Goal: Task Accomplishment & Management: Manage account settings

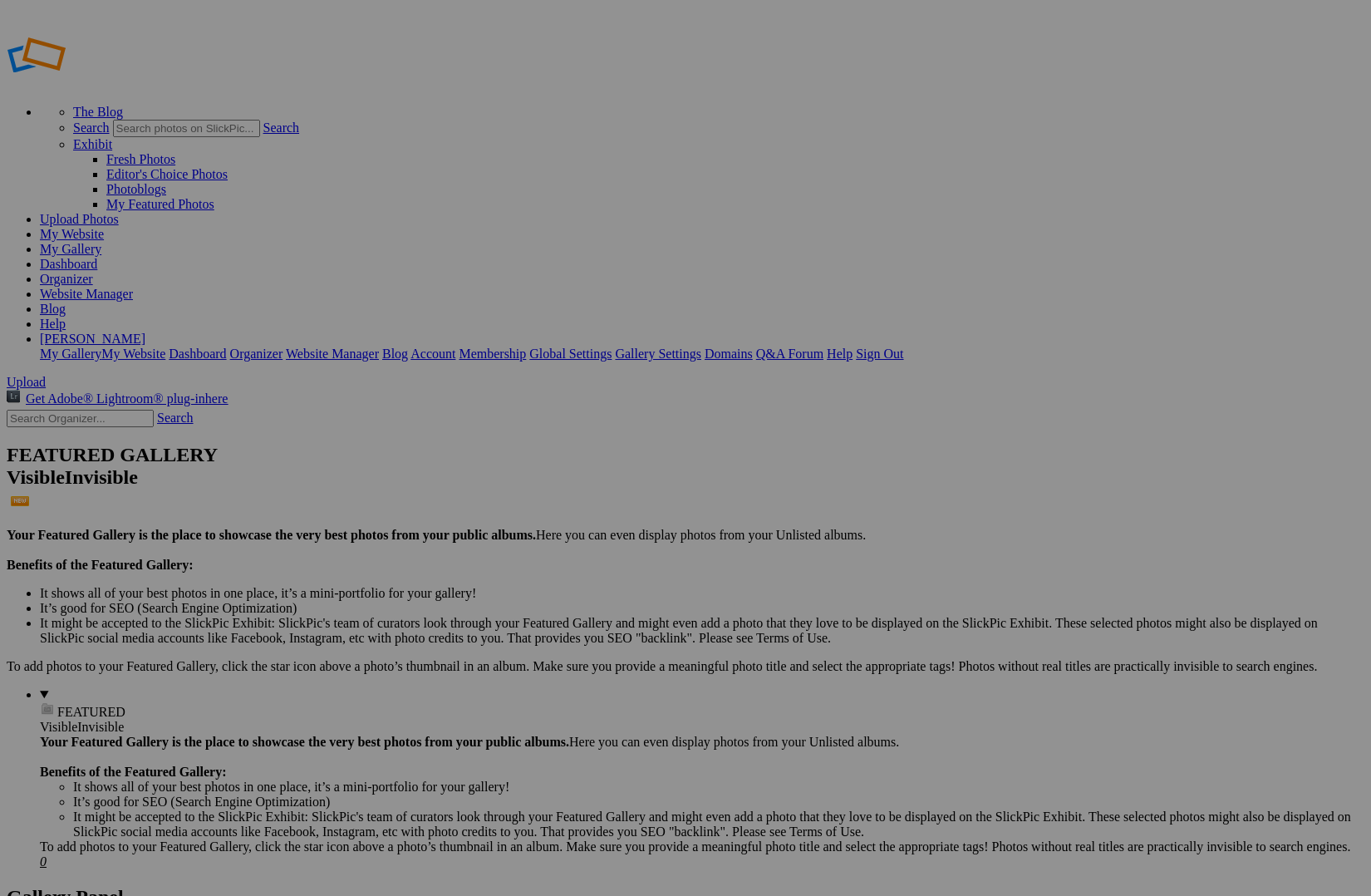
click at [133, 286] on link "Website Manager" at bounding box center [87, 293] width 93 height 14
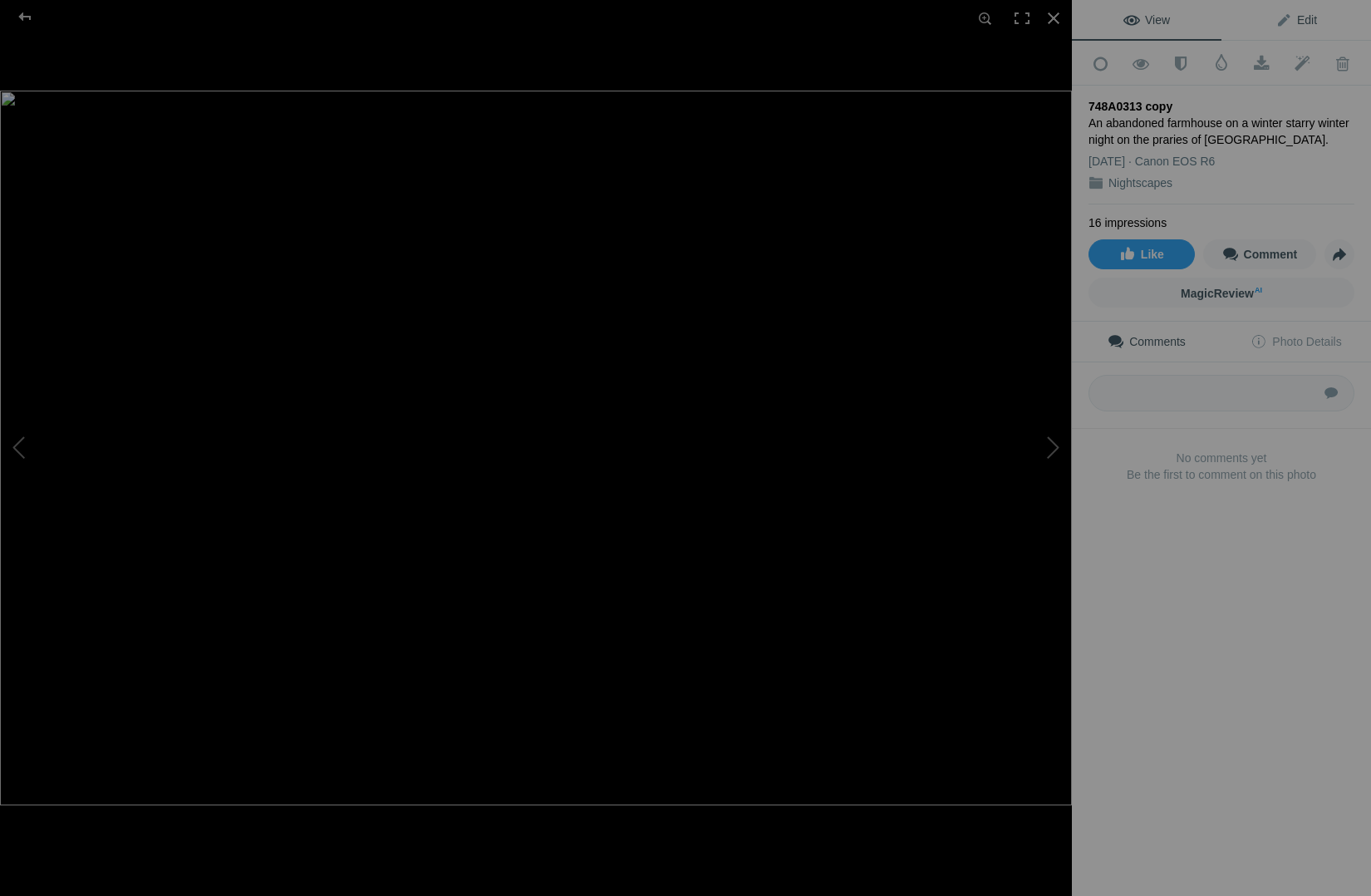
click at [1307, 19] on span "Edit" at bounding box center [1296, 20] width 42 height 14
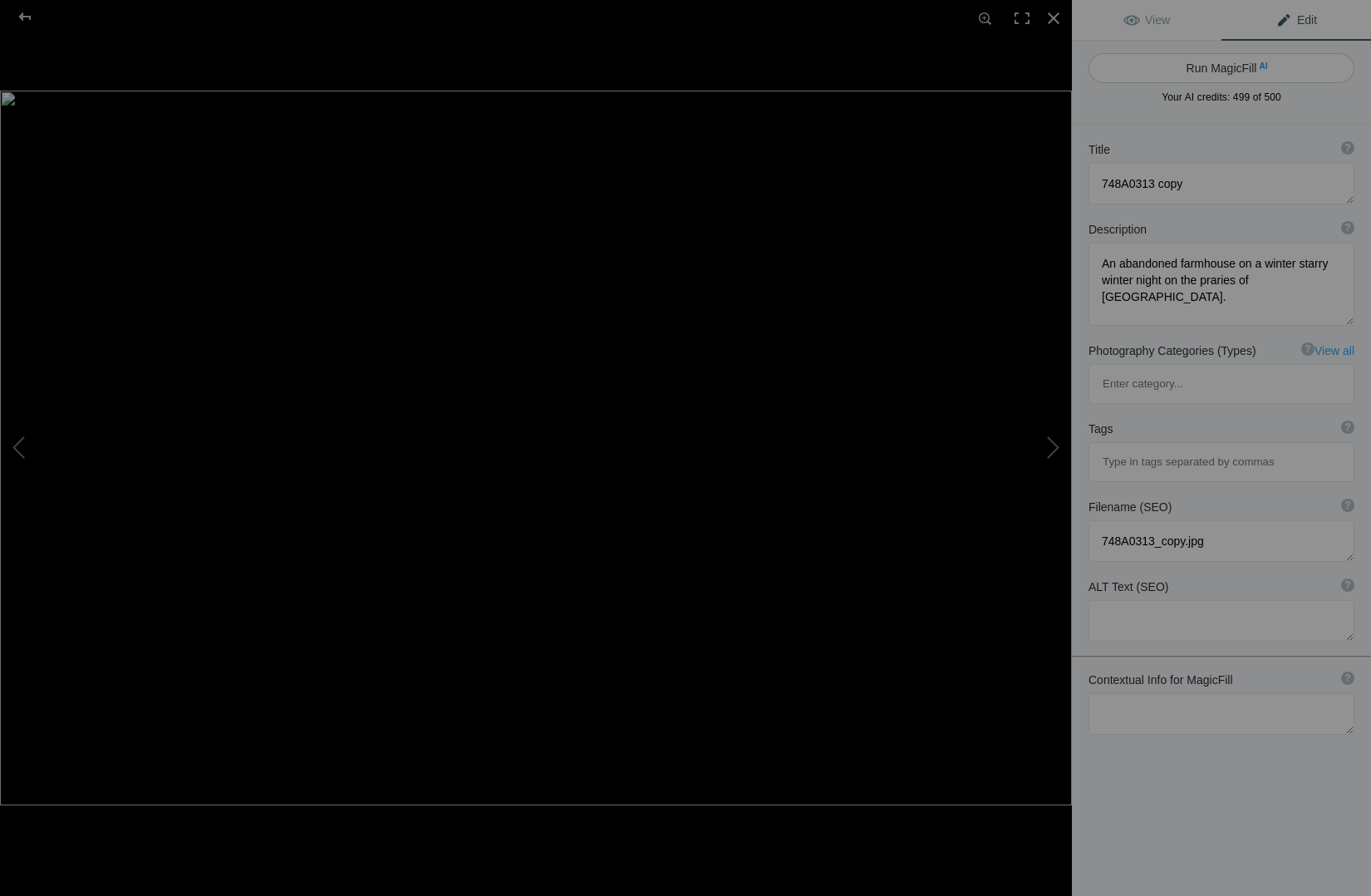
click at [1207, 67] on button "Run MagicFill AI" at bounding box center [1221, 68] width 266 height 30
type textarea "Abandoned Farmhouse Under a Starry Winter Sky in Southern Alberta"
type textarea "Discover the haunting beauty of an abandoned farmhouse nestled in the prairies …"
type textarea "abandoned-farmhouse-winter-night-southern-alberta.jpg"
type textarea "An abandoned farmhouse illuminated at night under a starry sky in Southern Albe…"
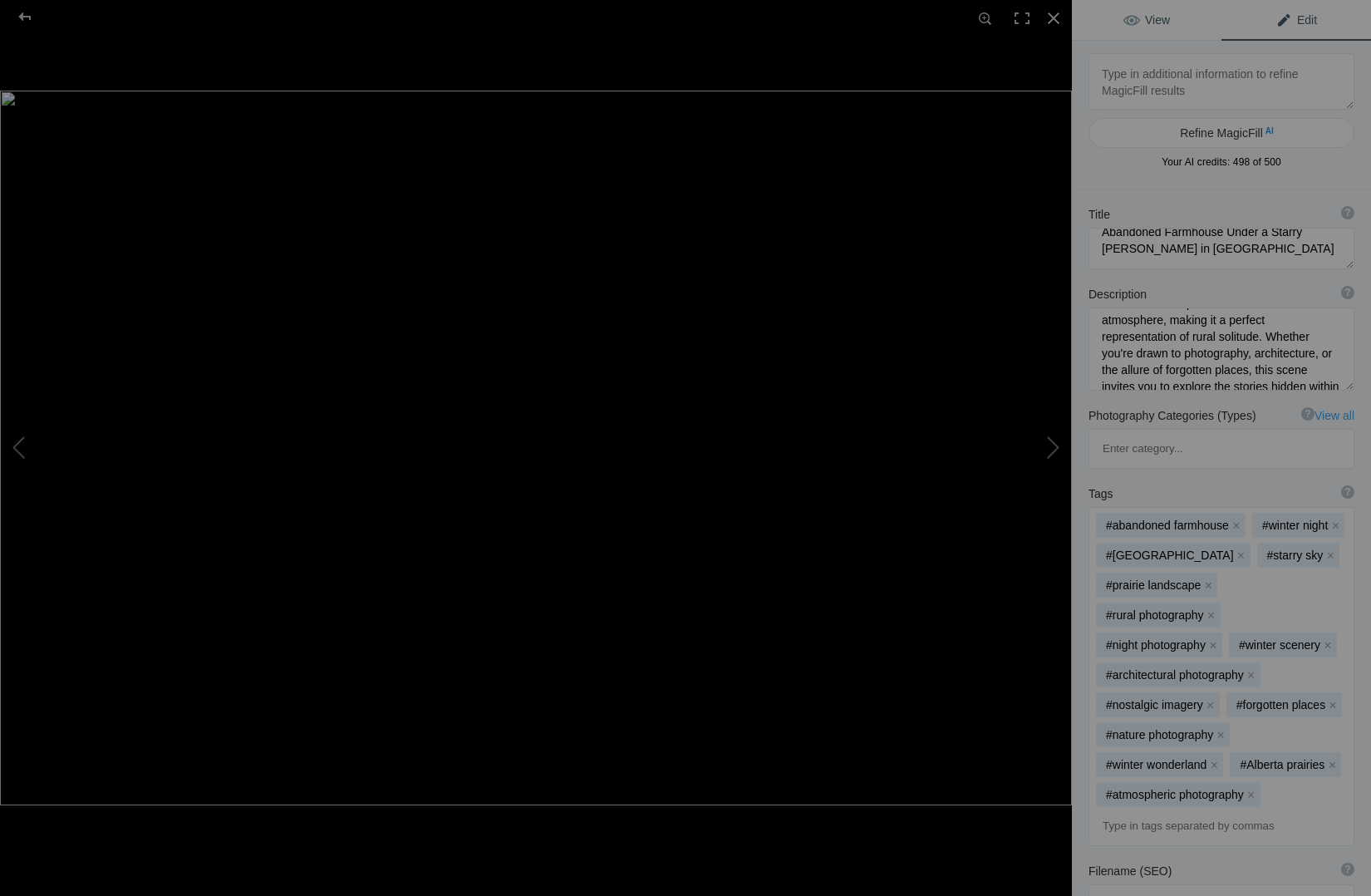
click at [1161, 18] on span "View" at bounding box center [1147, 20] width 47 height 14
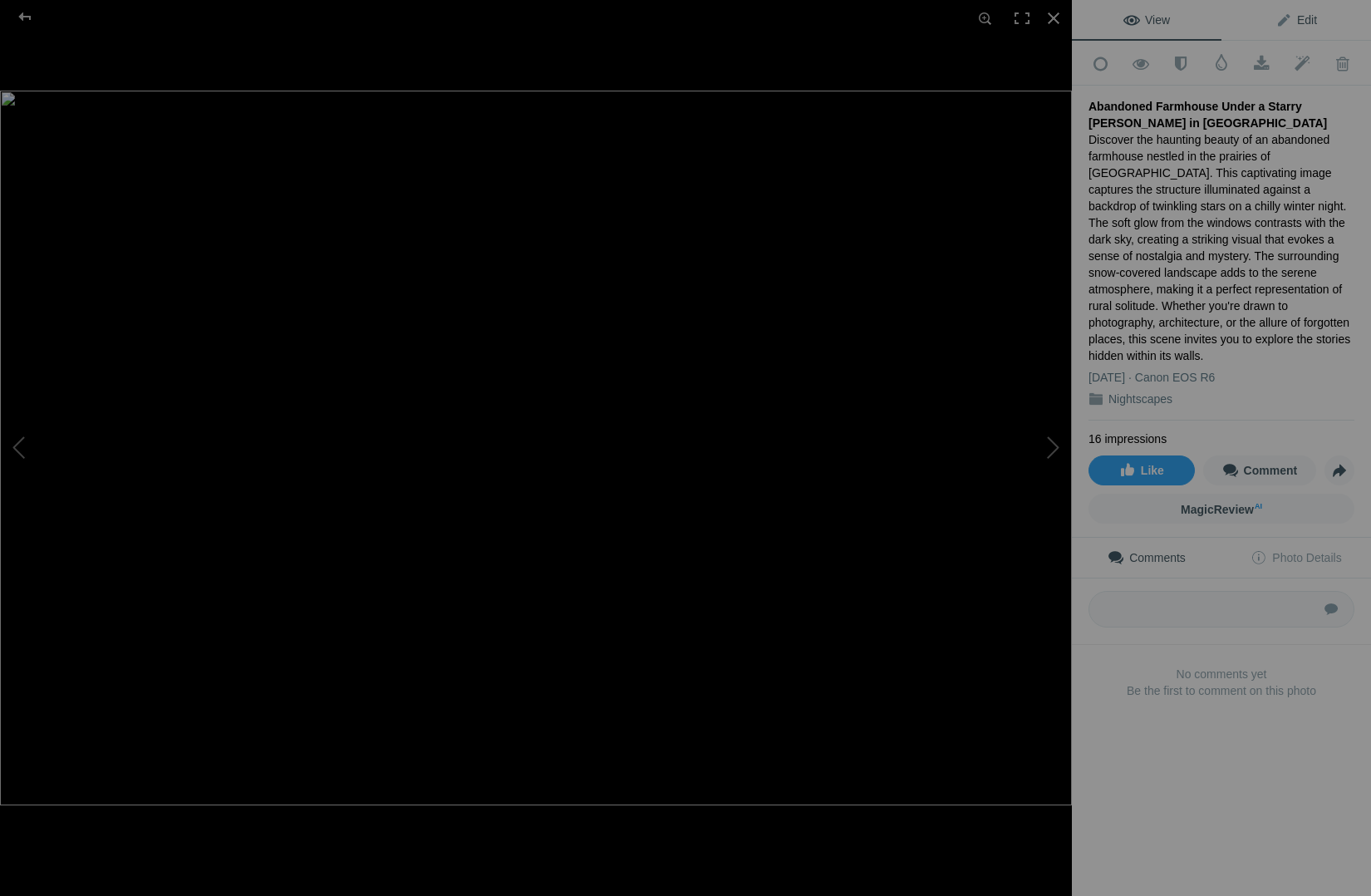
click at [1297, 19] on span "Edit" at bounding box center [1296, 20] width 42 height 14
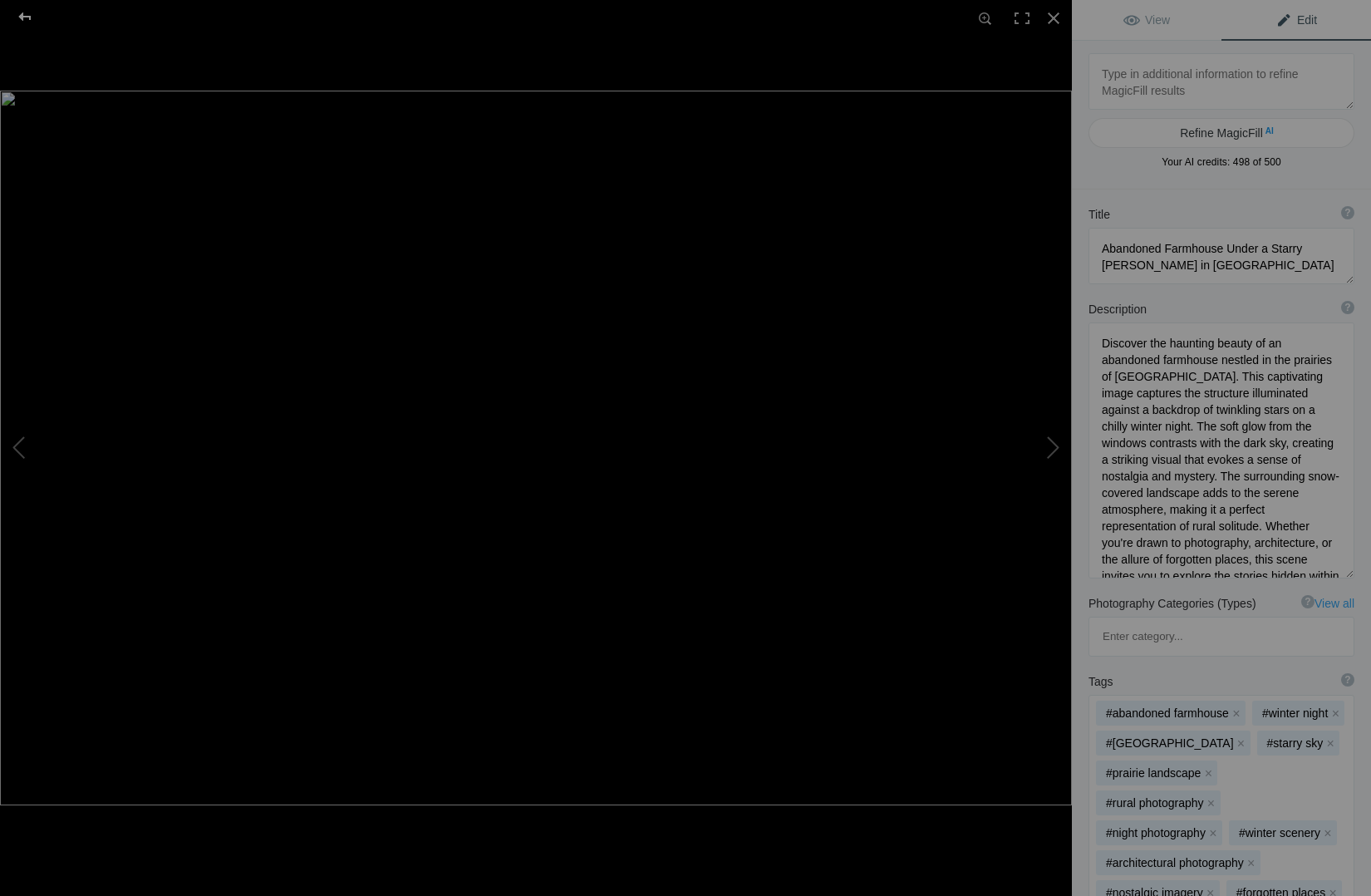
click at [23, 18] on div at bounding box center [25, 16] width 59 height 33
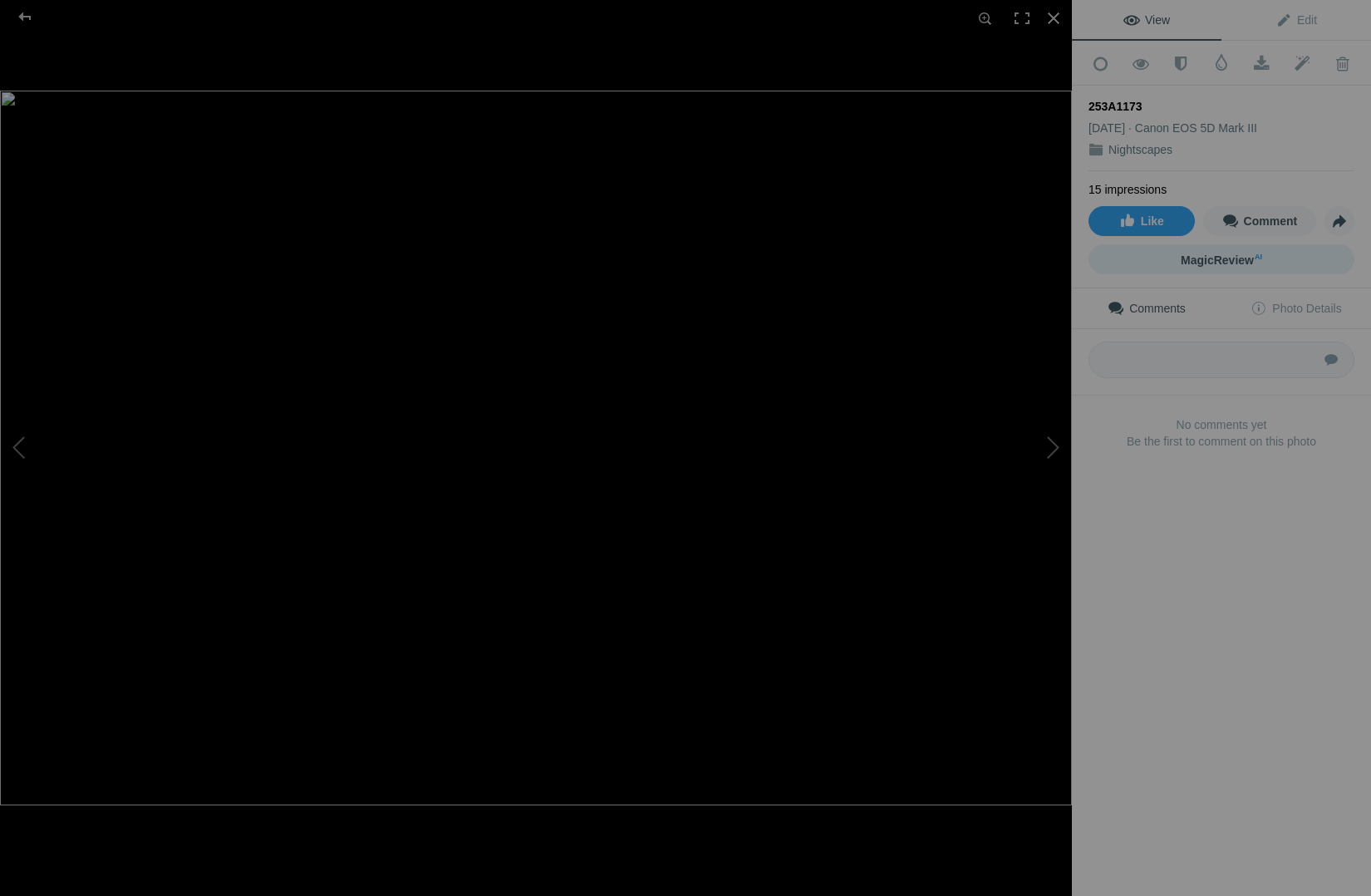
click at [1203, 254] on span "MagicReview AI" at bounding box center [1221, 260] width 82 height 14
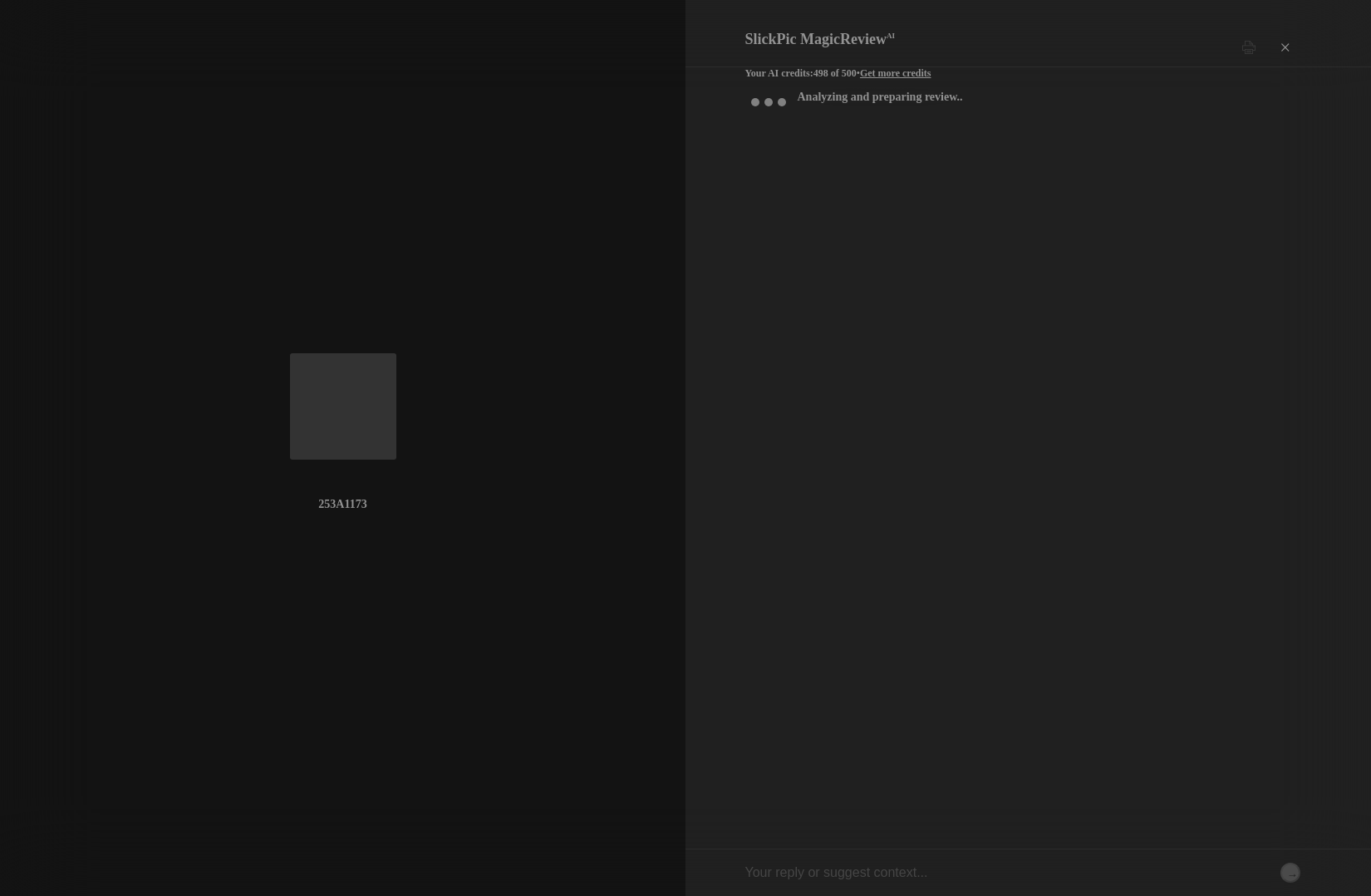
click at [1285, 37] on div "×" at bounding box center [1283, 47] width 50 height 33
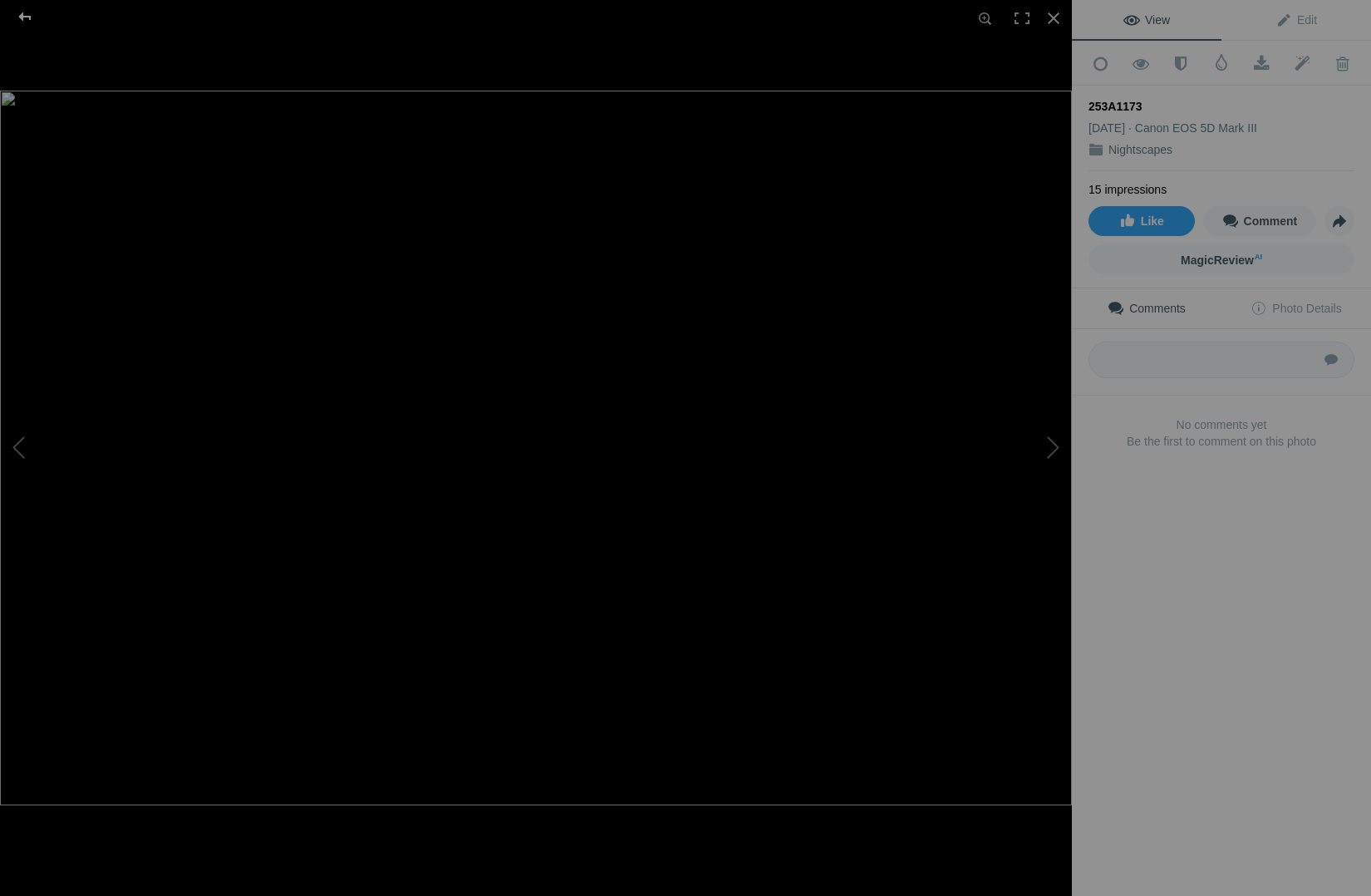
click at [30, 20] on div at bounding box center [25, 16] width 59 height 33
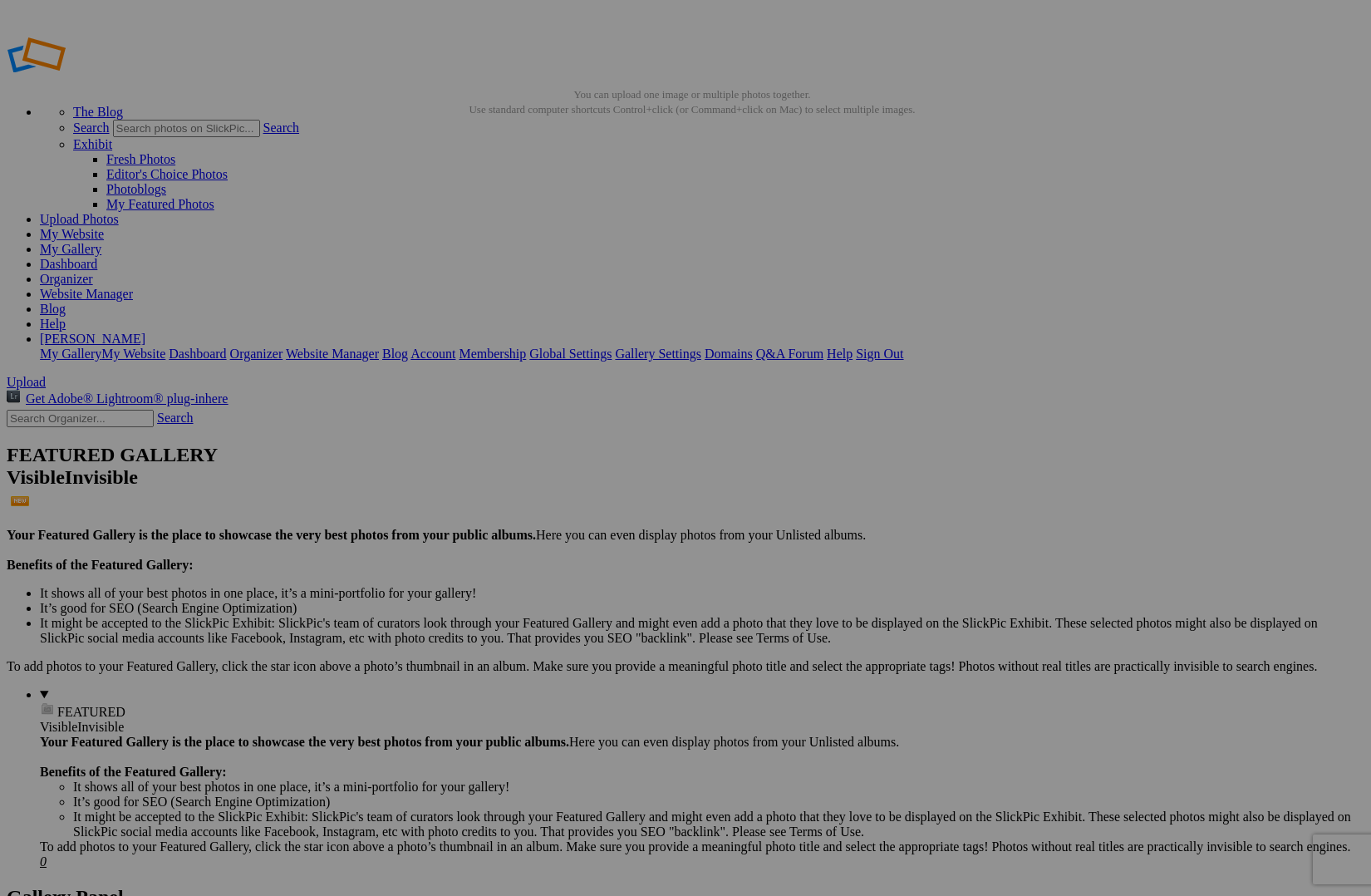
click at [93, 272] on link "Organizer" at bounding box center [66, 279] width 54 height 14
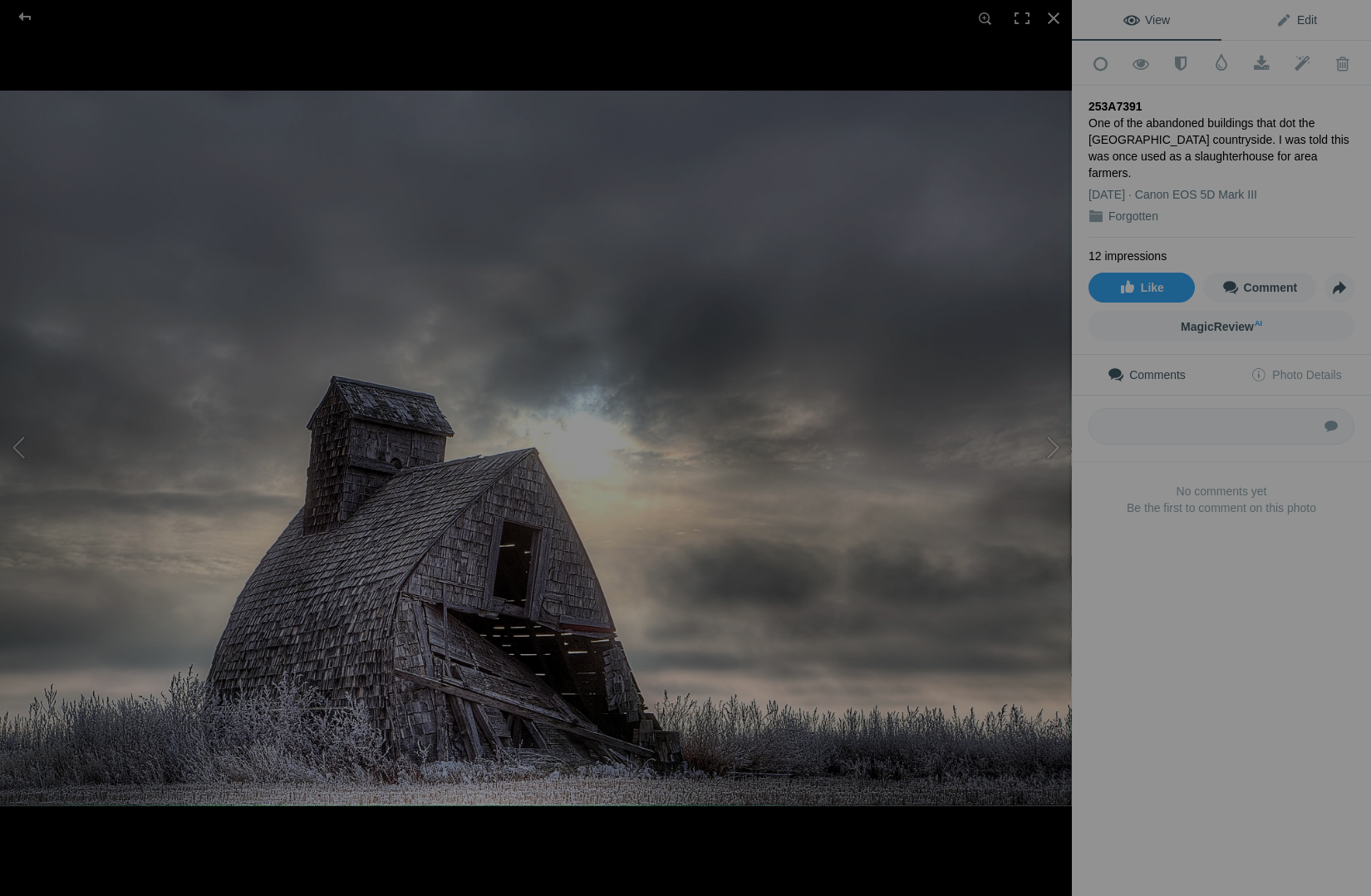
click at [1299, 20] on span "Edit" at bounding box center [1296, 20] width 42 height 14
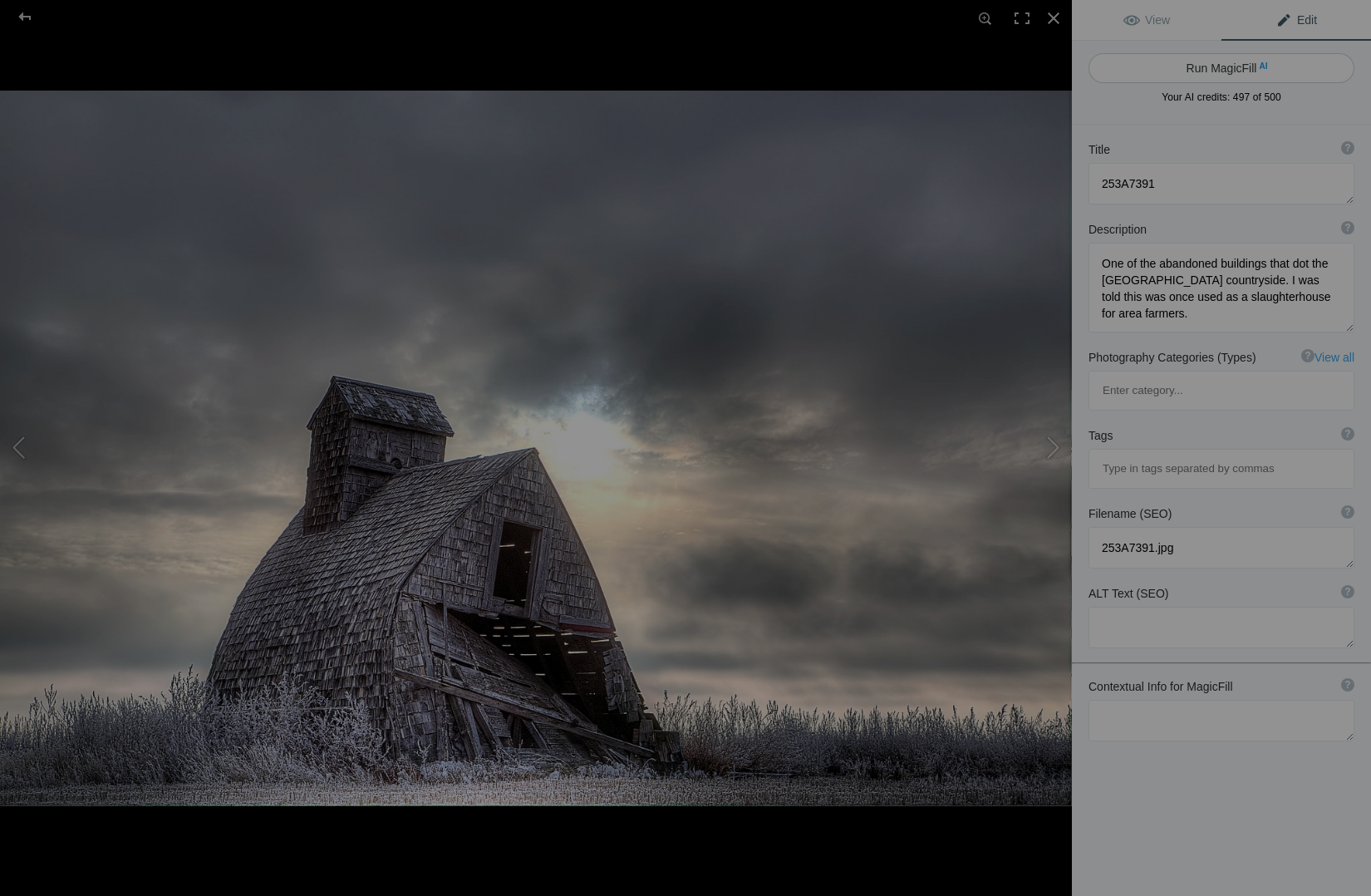
click at [1228, 68] on button "Run MagicFill AI" at bounding box center [1221, 68] width 266 height 30
type textarea "Abandoned Slaughterhouse in Southern Alberta Countryside"
type textarea "This striking image captures an abandoned slaughterhouse nestled in the Souther…"
type textarea "abandoned-slaughterhouse-southern-alberta.jpg"
type textarea "Abandoned slaughterhouse in Southern Alberta countryside with a dramatic sky an…"
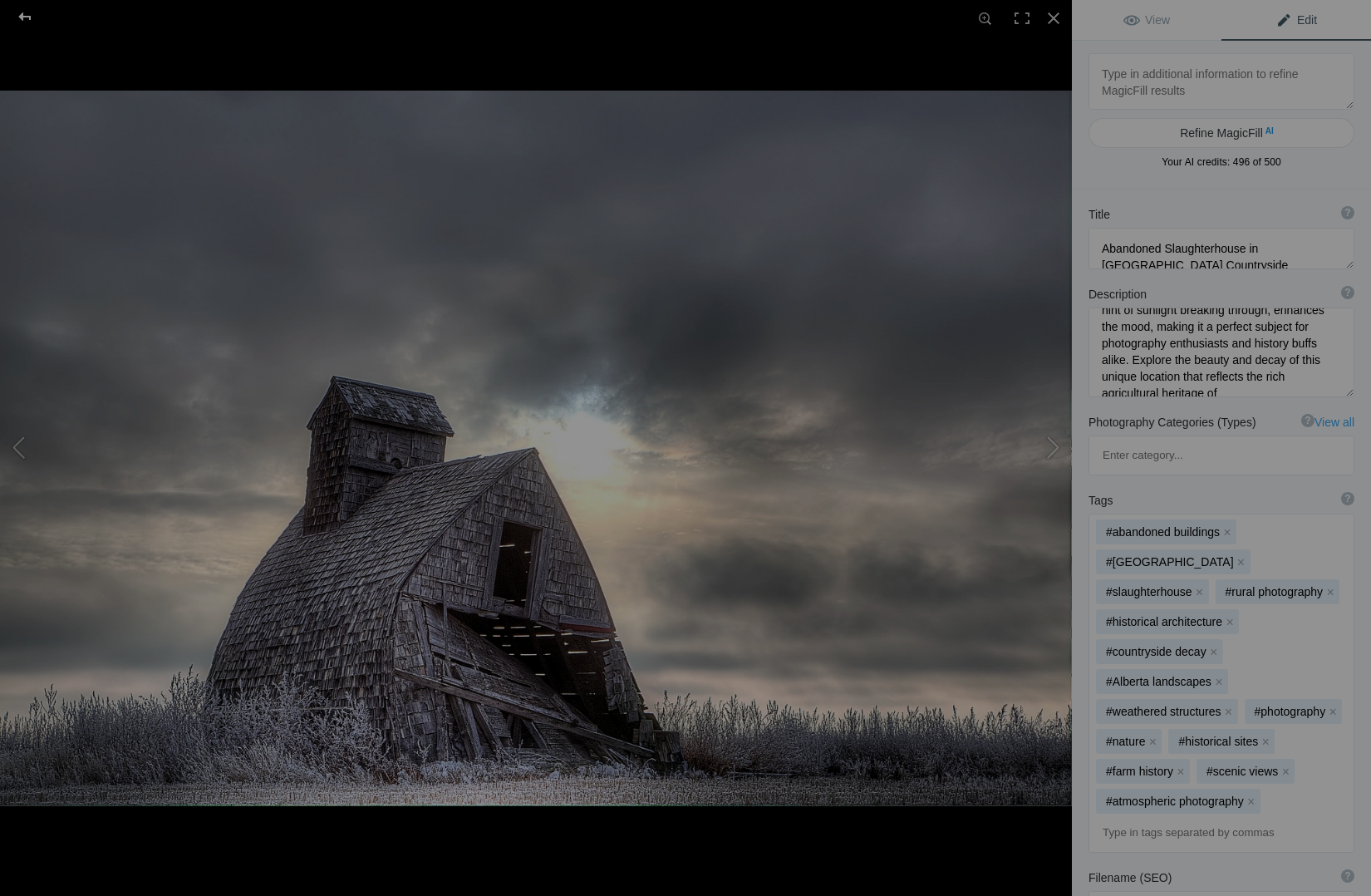
click at [20, 18] on div at bounding box center [25, 16] width 59 height 33
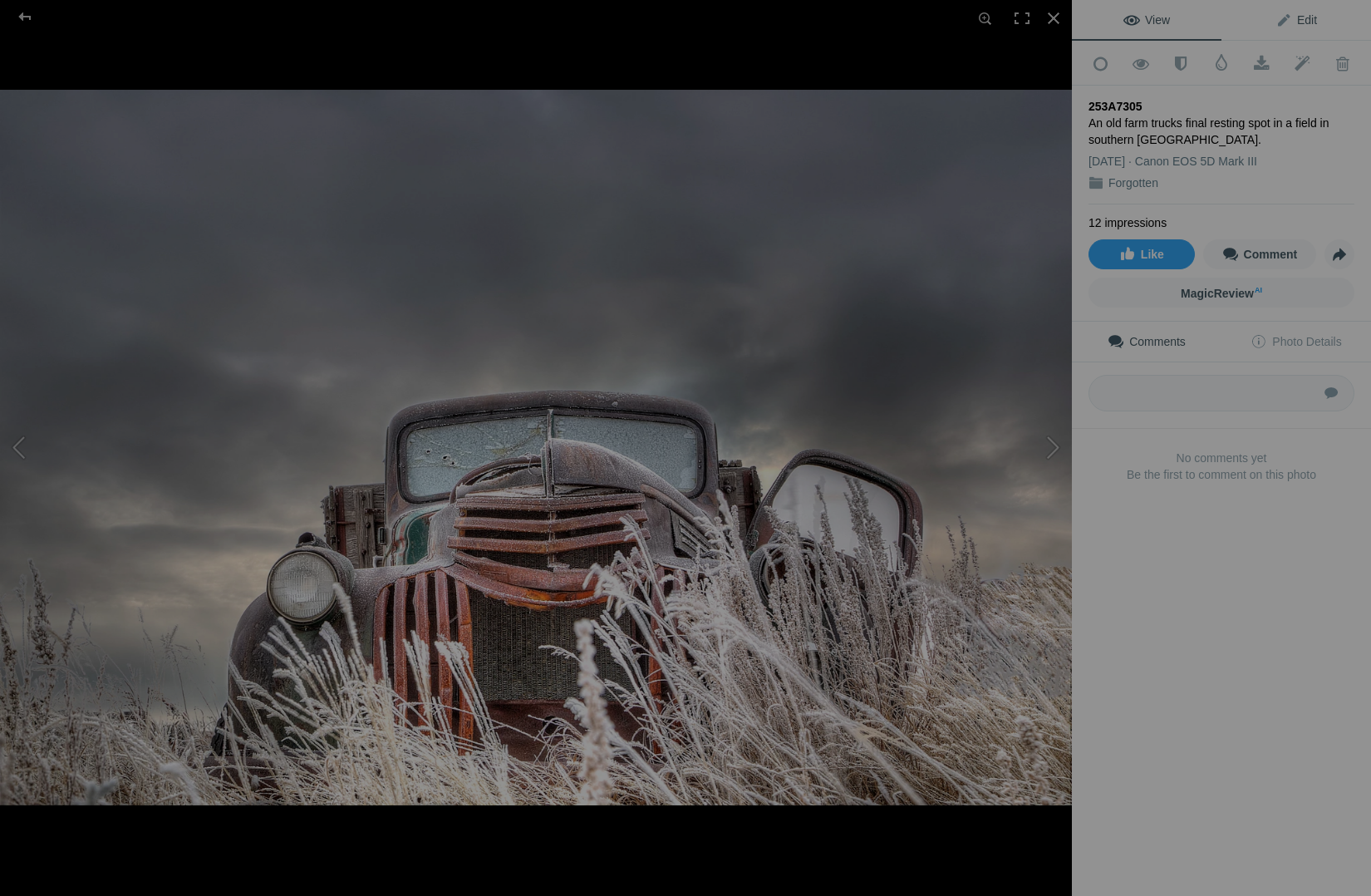
click at [1303, 14] on span "Edit" at bounding box center [1296, 20] width 42 height 14
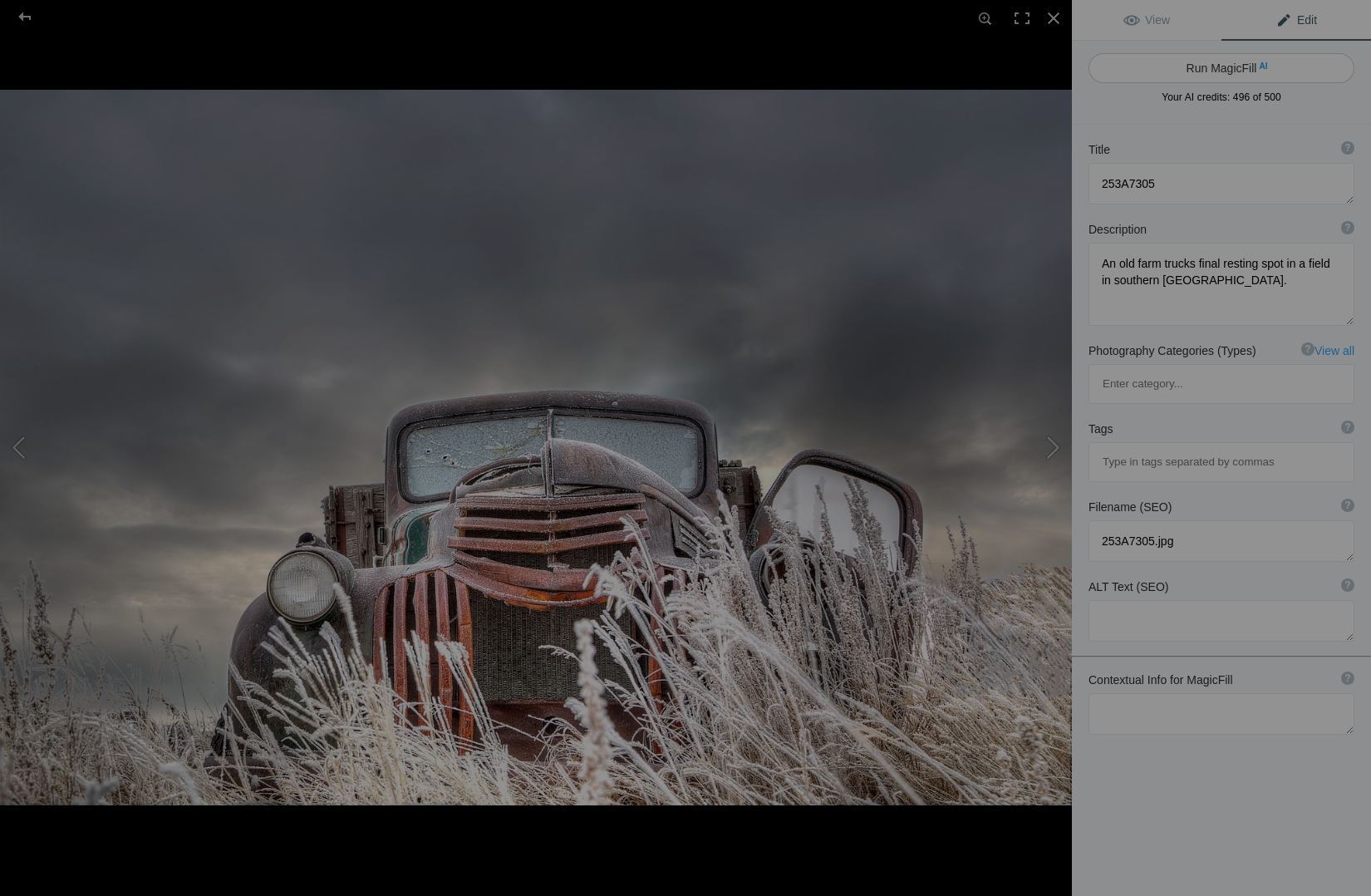
click at [1227, 71] on button "Run MagicFill AI" at bounding box center [1221, 68] width 266 height 30
type textarea "Vintage Farm Truck in Frosty Alberta Field"
type textarea "Discover the haunting beauty of an old farm truck, now a relic of the past, res…"
type textarea "vintage-farm-truck-frosty-alberta-field.jpg"
type textarea "An old, rusted farm truck covered in frost, surrounded by tall grasses in a fie…"
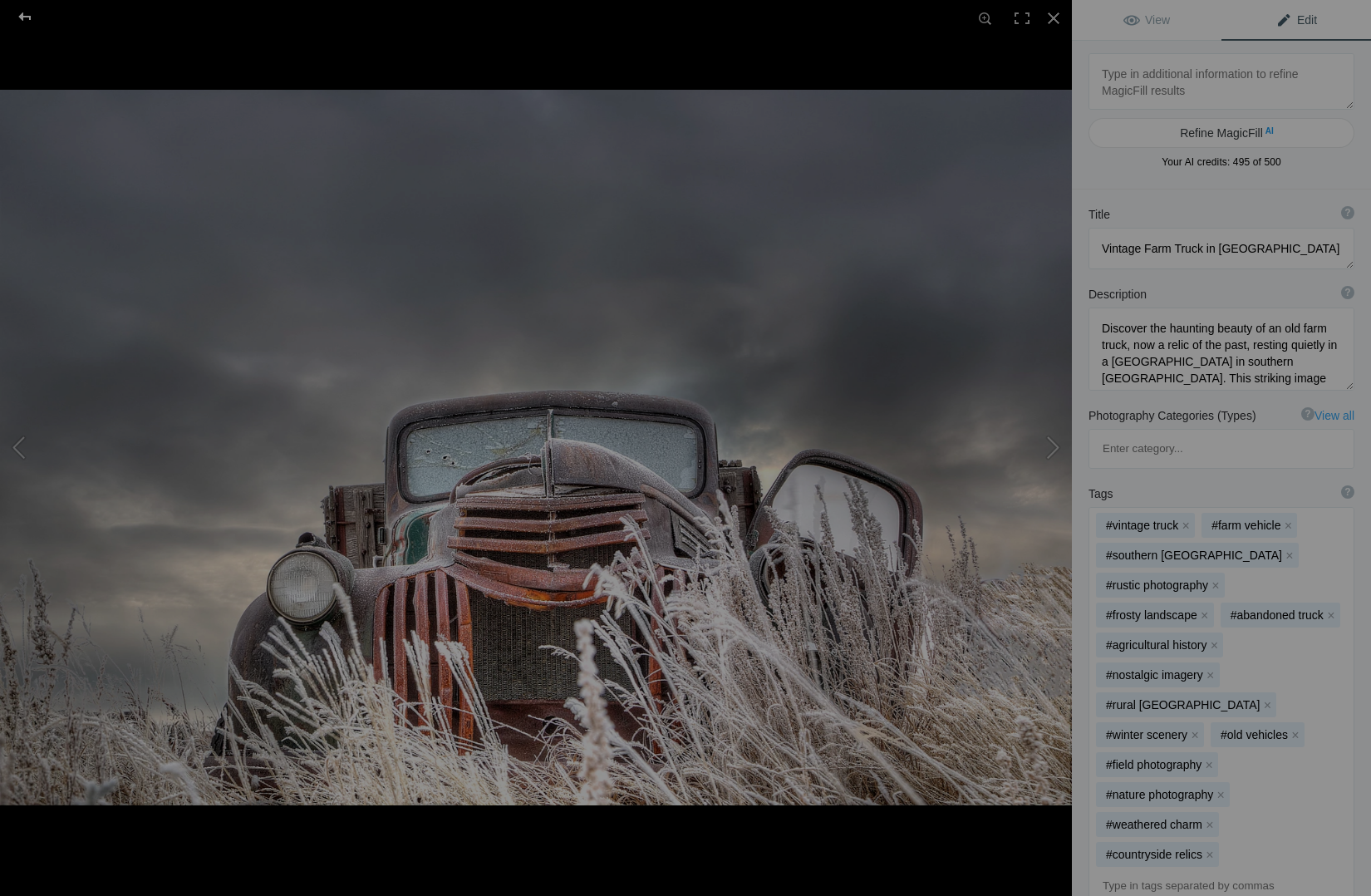
click at [19, 14] on div at bounding box center [25, 16] width 59 height 33
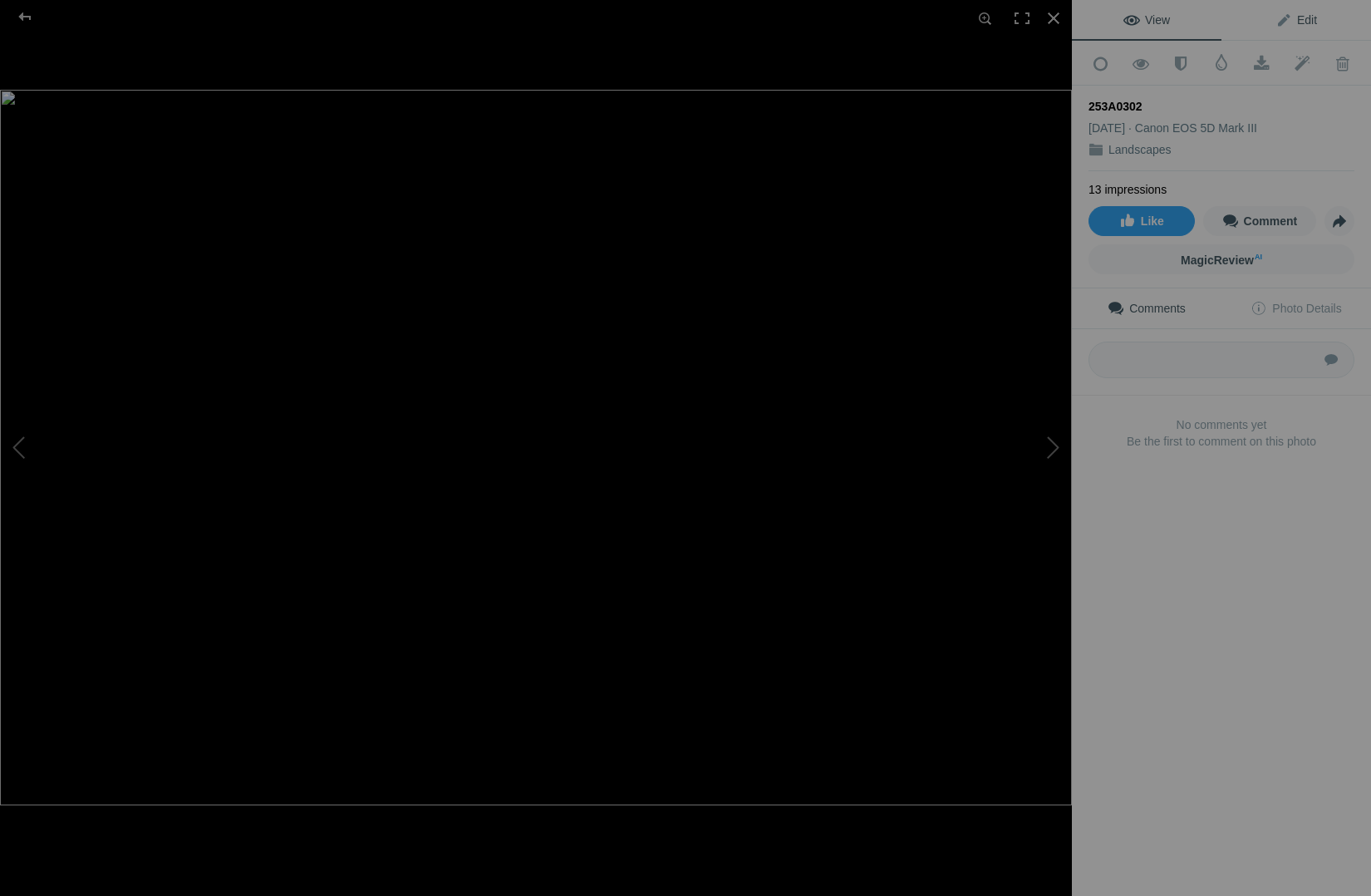
click at [1308, 19] on span "Edit" at bounding box center [1296, 20] width 42 height 14
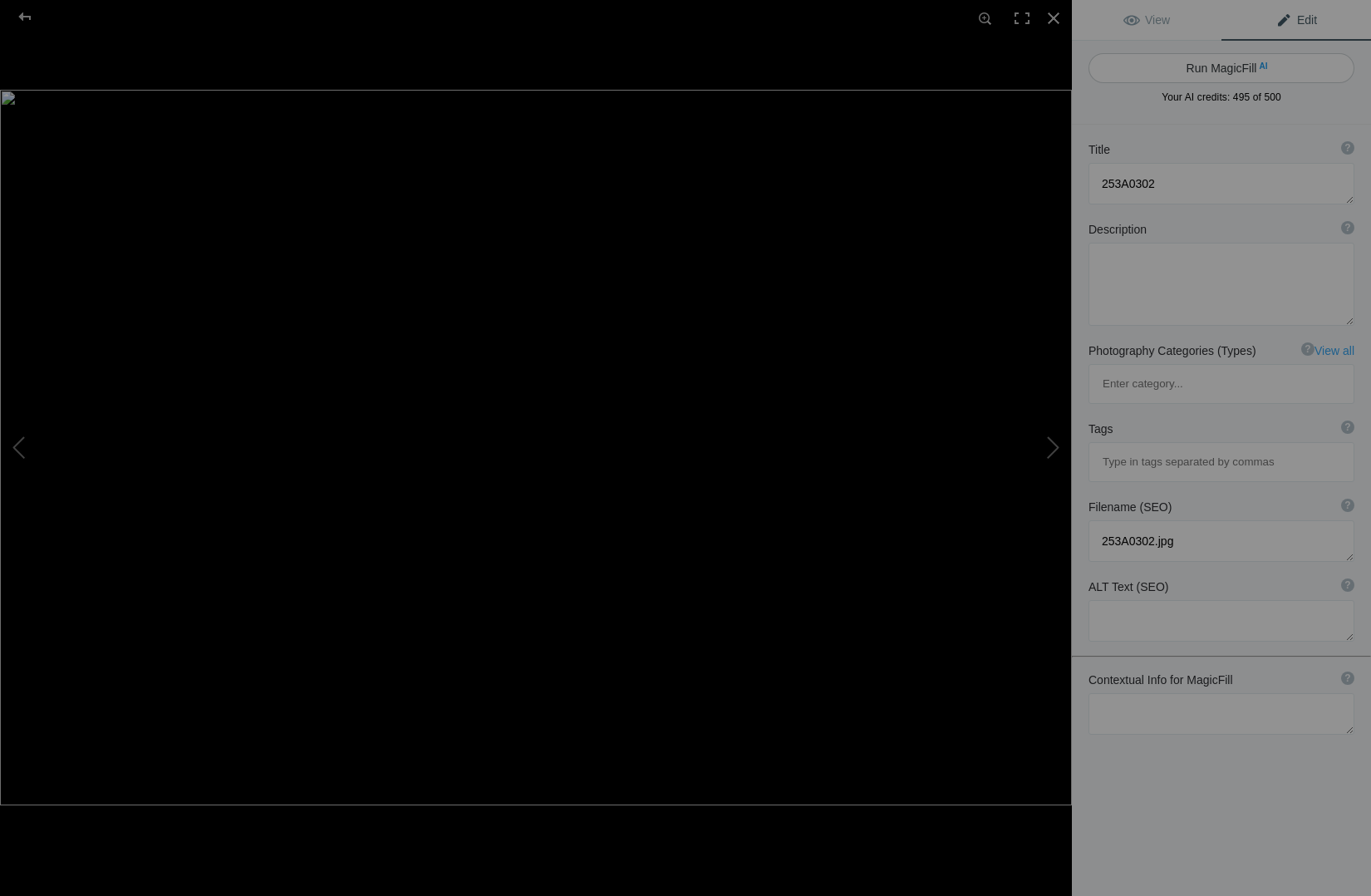
click at [1229, 69] on button "Run MagicFill AI" at bounding box center [1221, 68] width 266 height 30
type textarea "Serene Winter Landscape with Reflections in a Snow-Covered Forest"
type textarea "This stunning winter scene captures the tranquil beauty of a snow-covered fores…"
type textarea "serene-winter-landscape-snow-covered-forest.jpg"
type textarea "A serene winter landscape featuring a snow-covered forest and a river reflectin…"
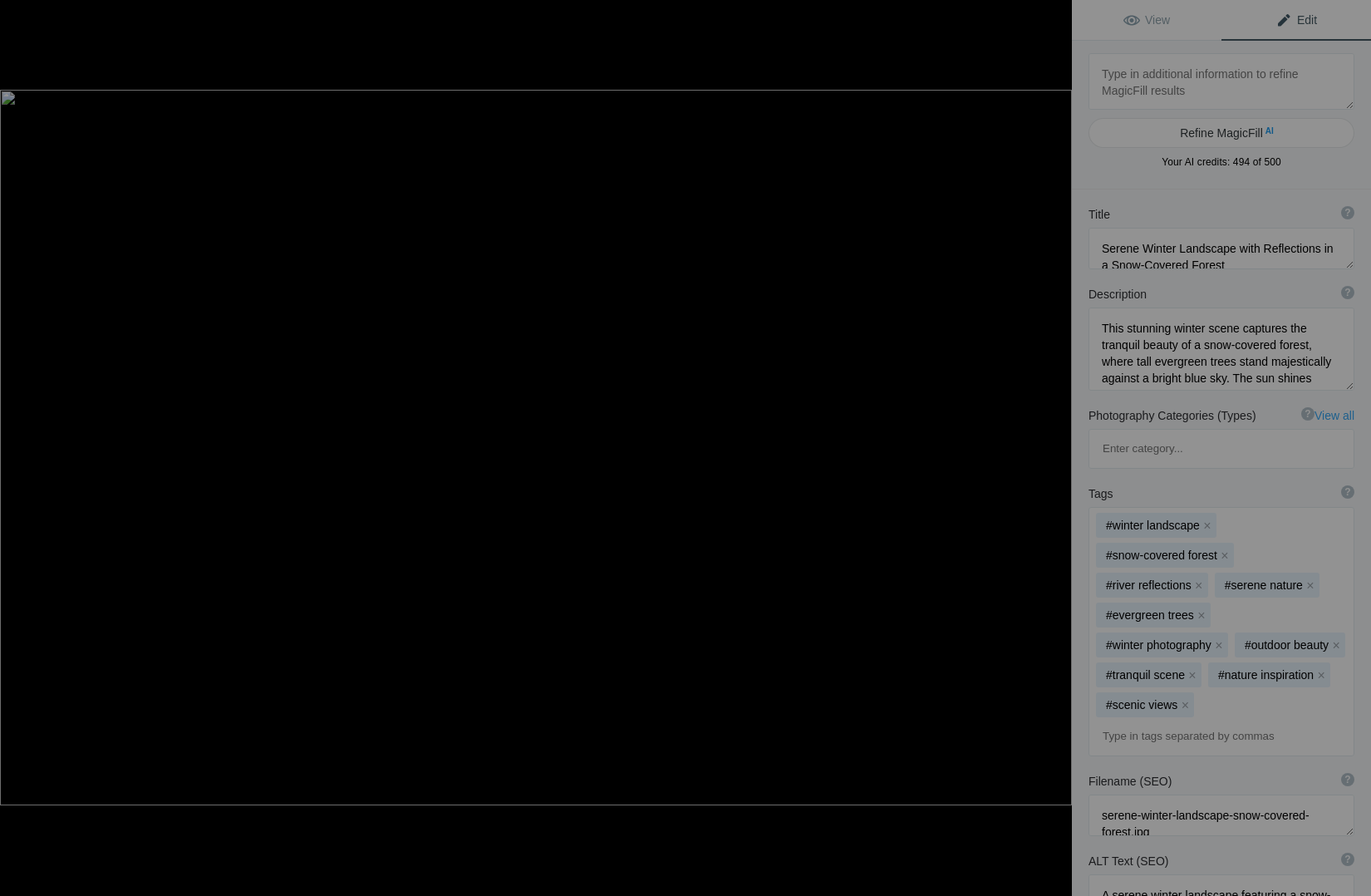
click at [1103, 74] on textarea at bounding box center [1221, 82] width 266 height 56
type textarea "Banff National Park"
click at [1226, 136] on button "Refine MagicFill AI" at bounding box center [1221, 133] width 266 height 30
type textarea "Majestic Winter Scene in Banff National Park"
type textarea "Experience the breathtaking beauty of Banff National Park in this captivating w…"
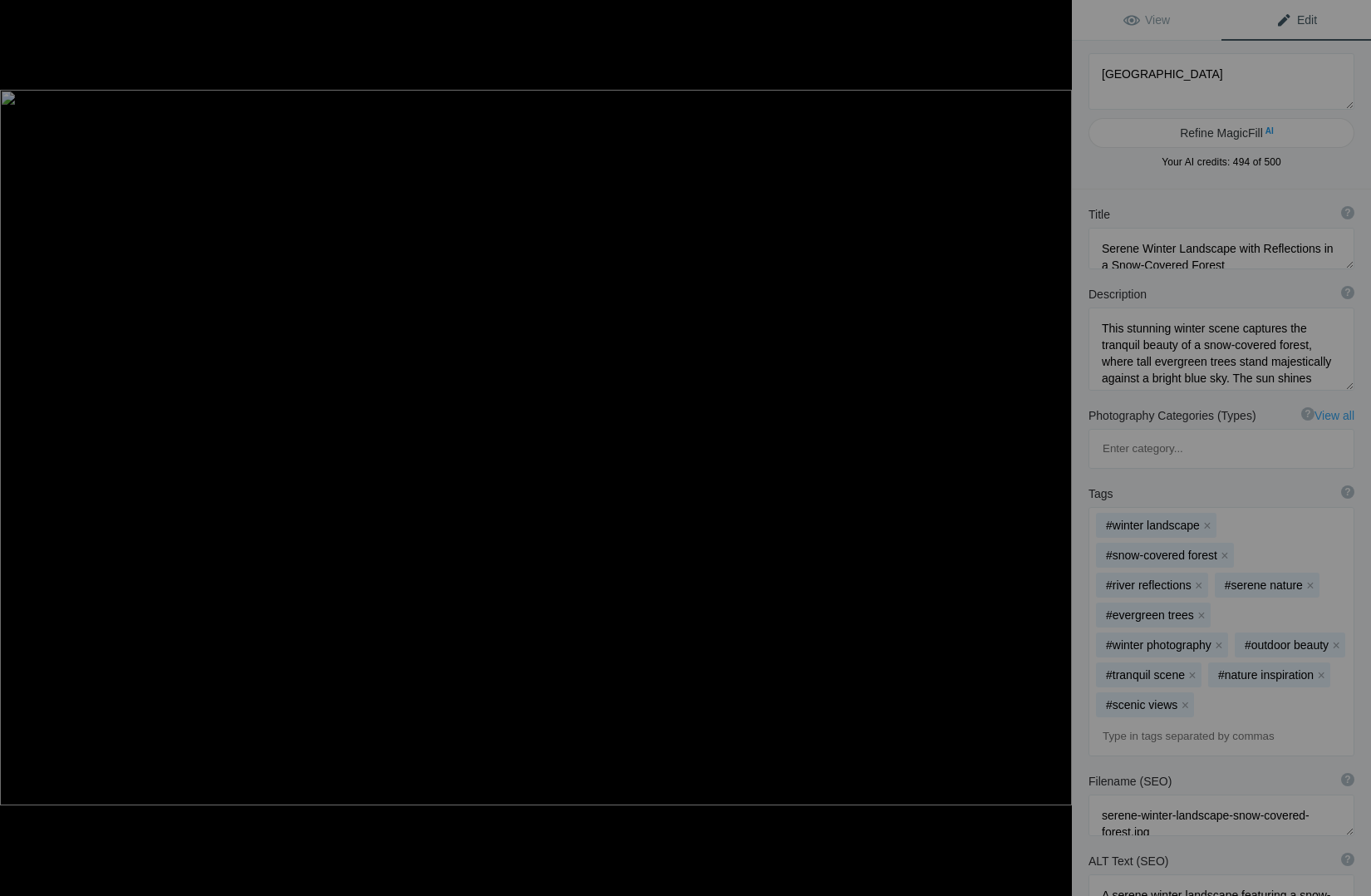
type textarea "majestic-winter-scene-banff-national-park.jpg"
type textarea "A majestic winter scene in Banff National Park, featuring snow-covered evergree…"
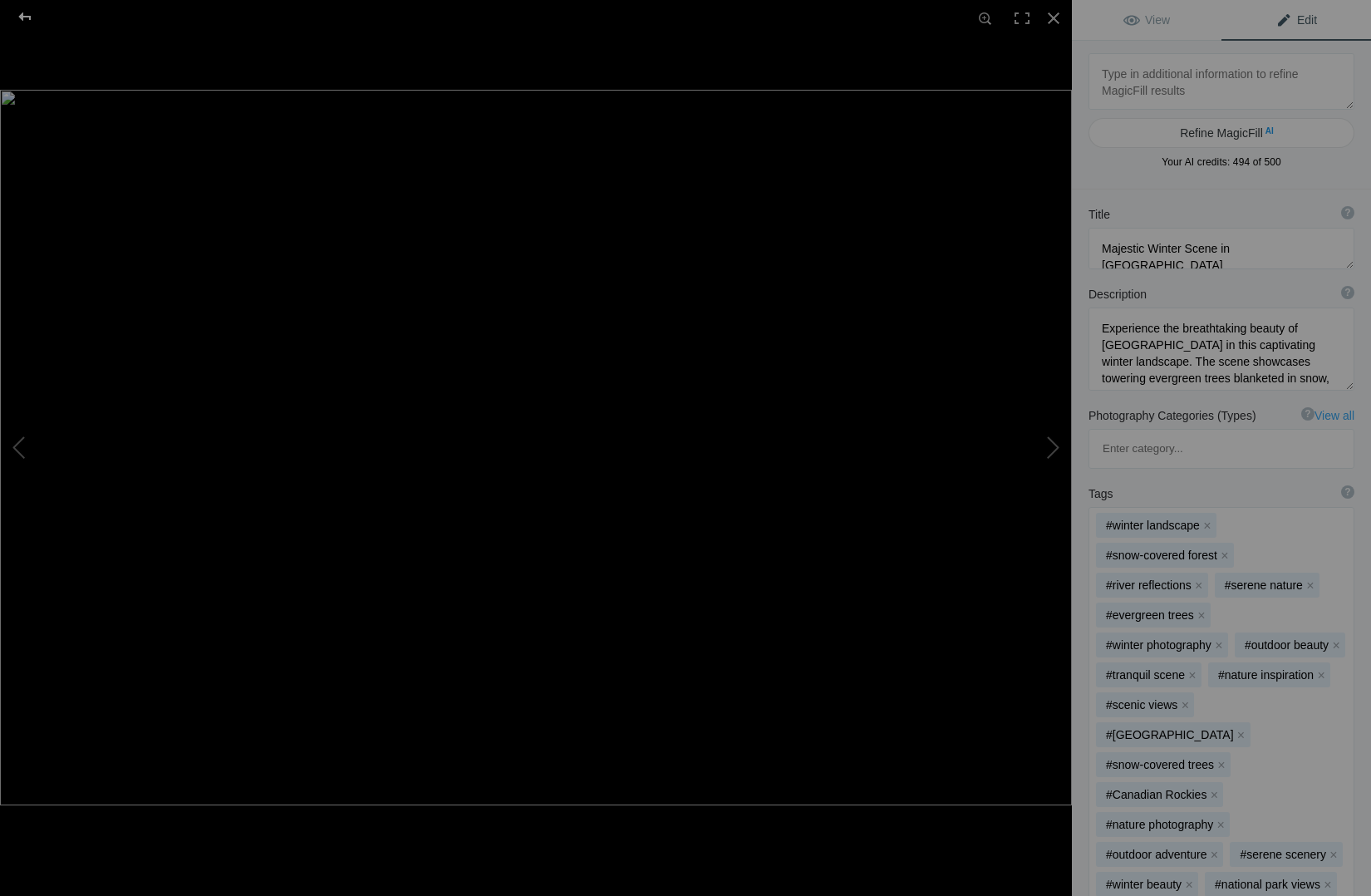
click at [23, 19] on div at bounding box center [25, 16] width 59 height 33
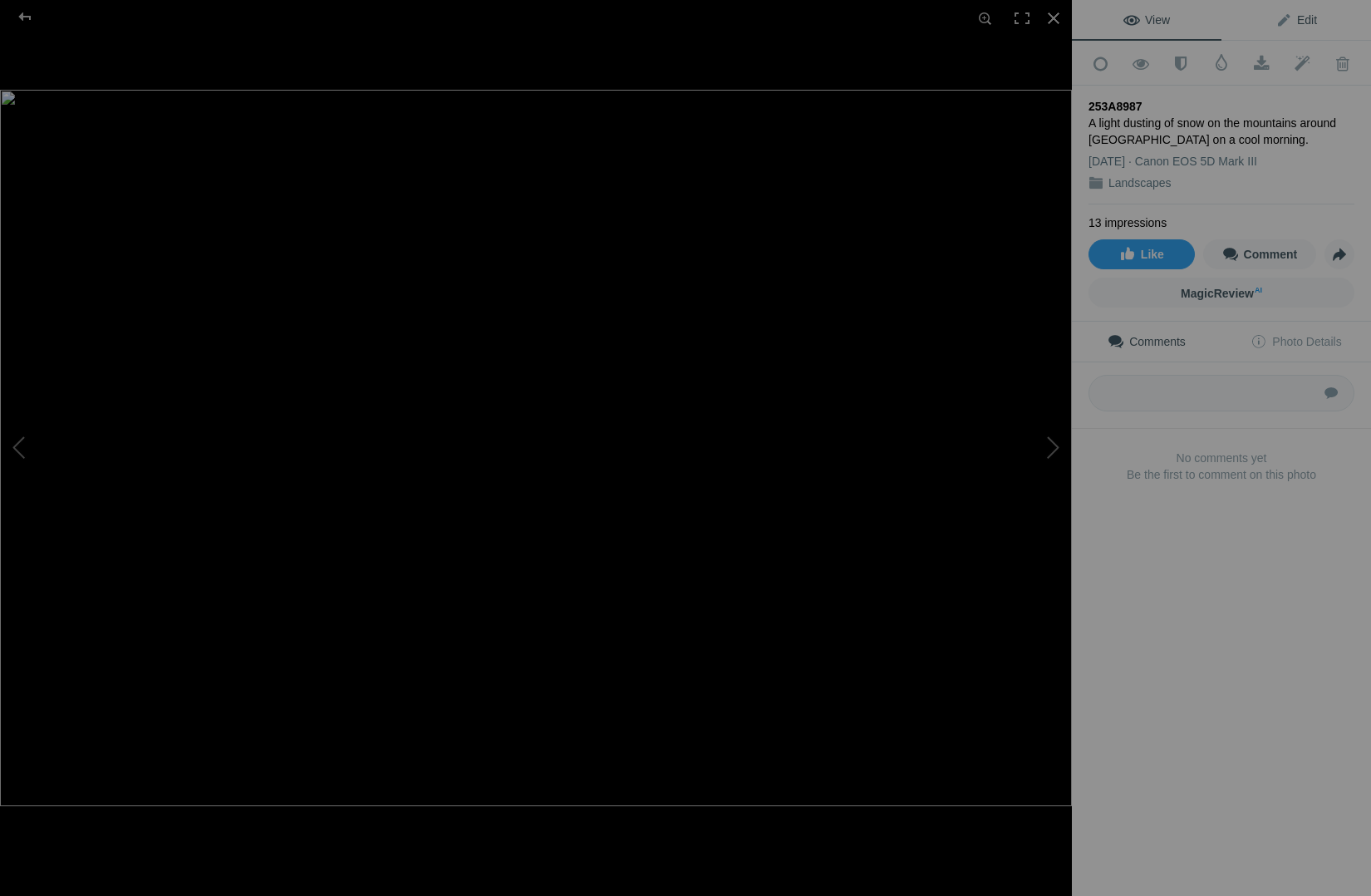
click at [1309, 20] on span "Edit" at bounding box center [1296, 20] width 42 height 14
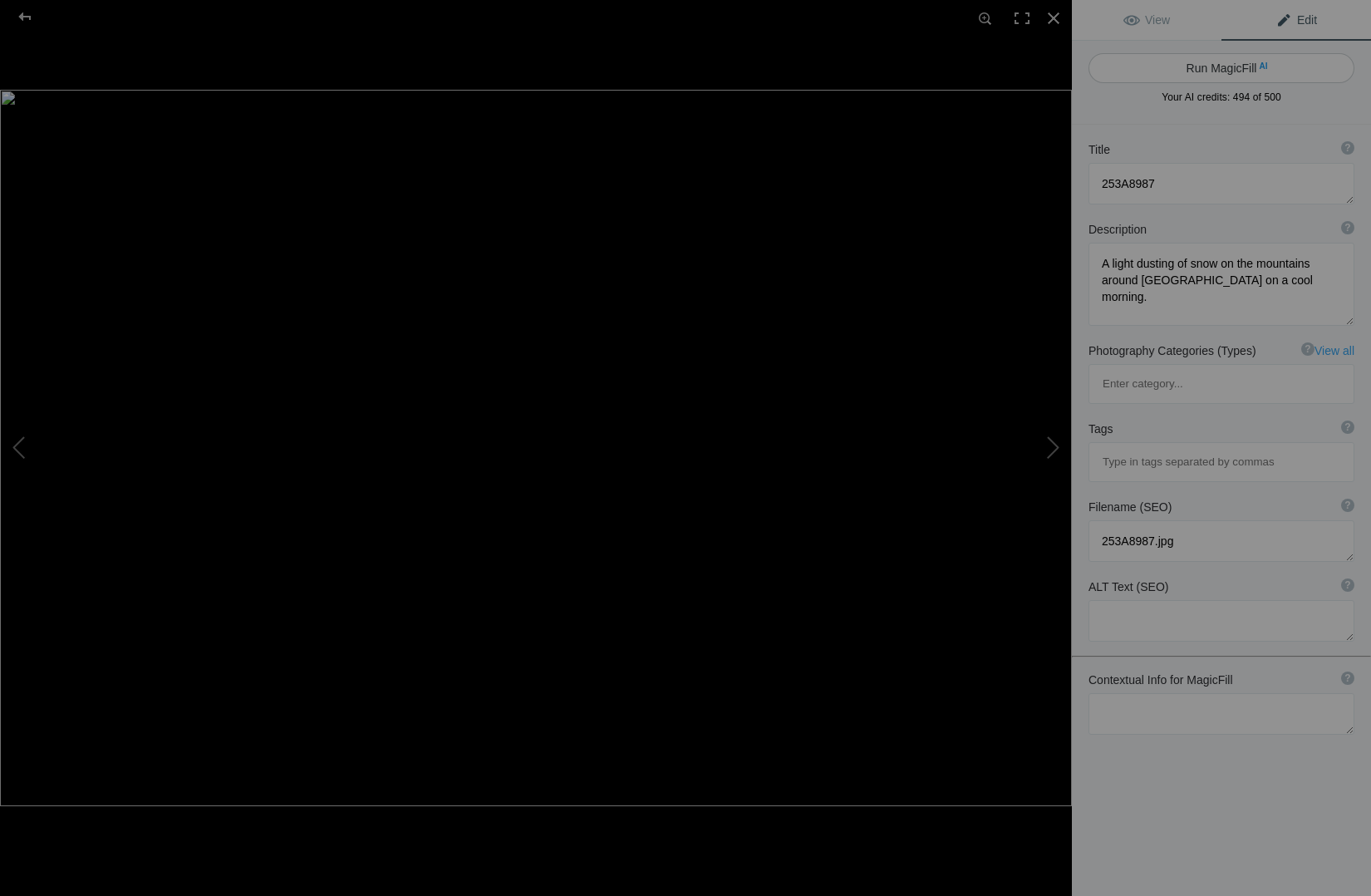
click at [1228, 70] on button "Run MagicFill AI" at bounding box center [1221, 68] width 266 height 30
type textarea "Snow-Capped Mountains Surrounding Moraine Lake at Dawn"
type textarea "Experience the breathtaking beauty of Moraine Lake, where a light dusting of sn…"
type textarea "moraine-lake-snow-capped-mountains.jpg"
type textarea "Snow-covered mountains surrounding Moraine Lake with turquoise waters and everg…"
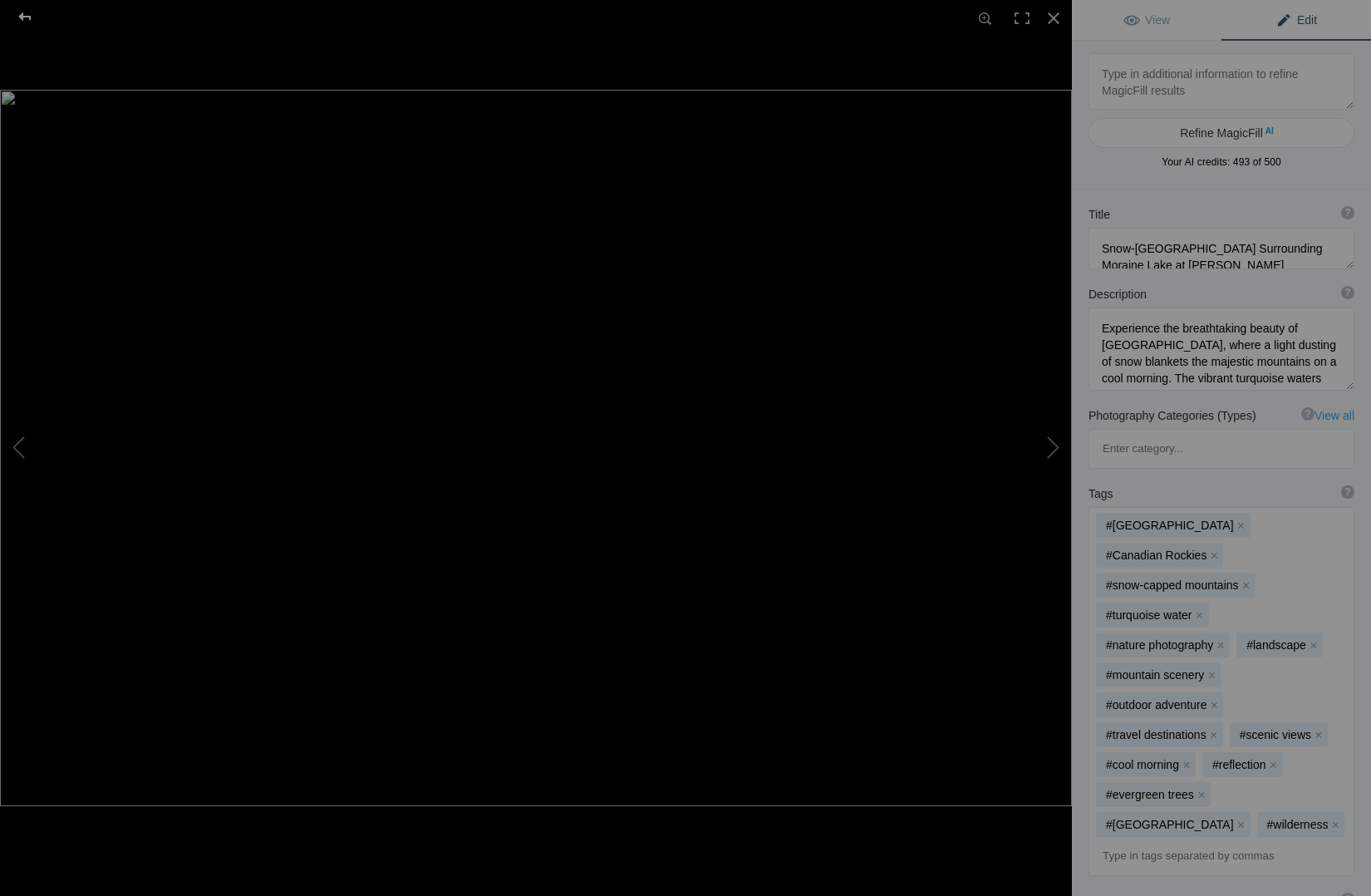
click at [19, 14] on div at bounding box center [25, 16] width 59 height 33
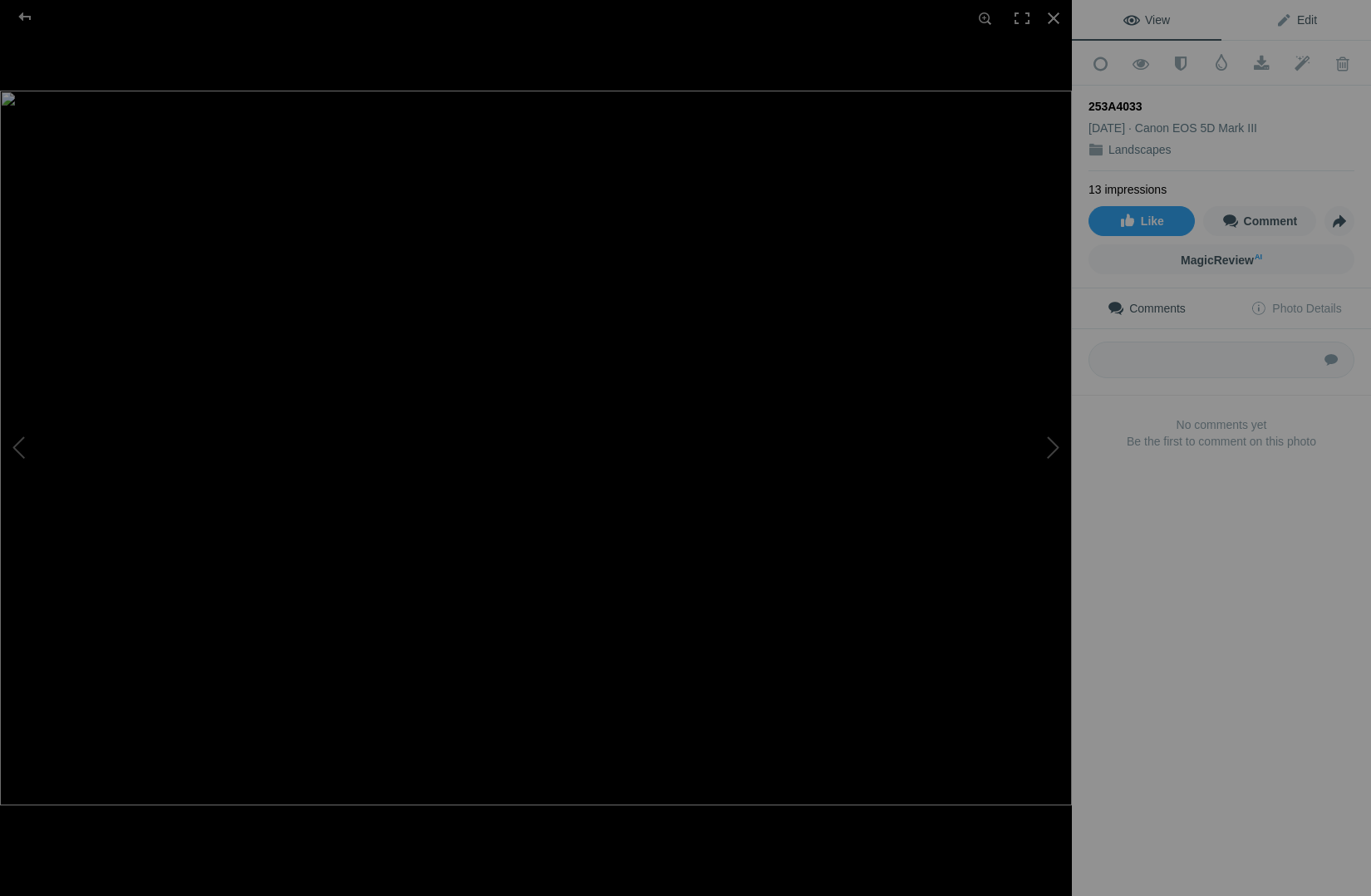
click at [1306, 21] on span "Edit" at bounding box center [1296, 20] width 42 height 14
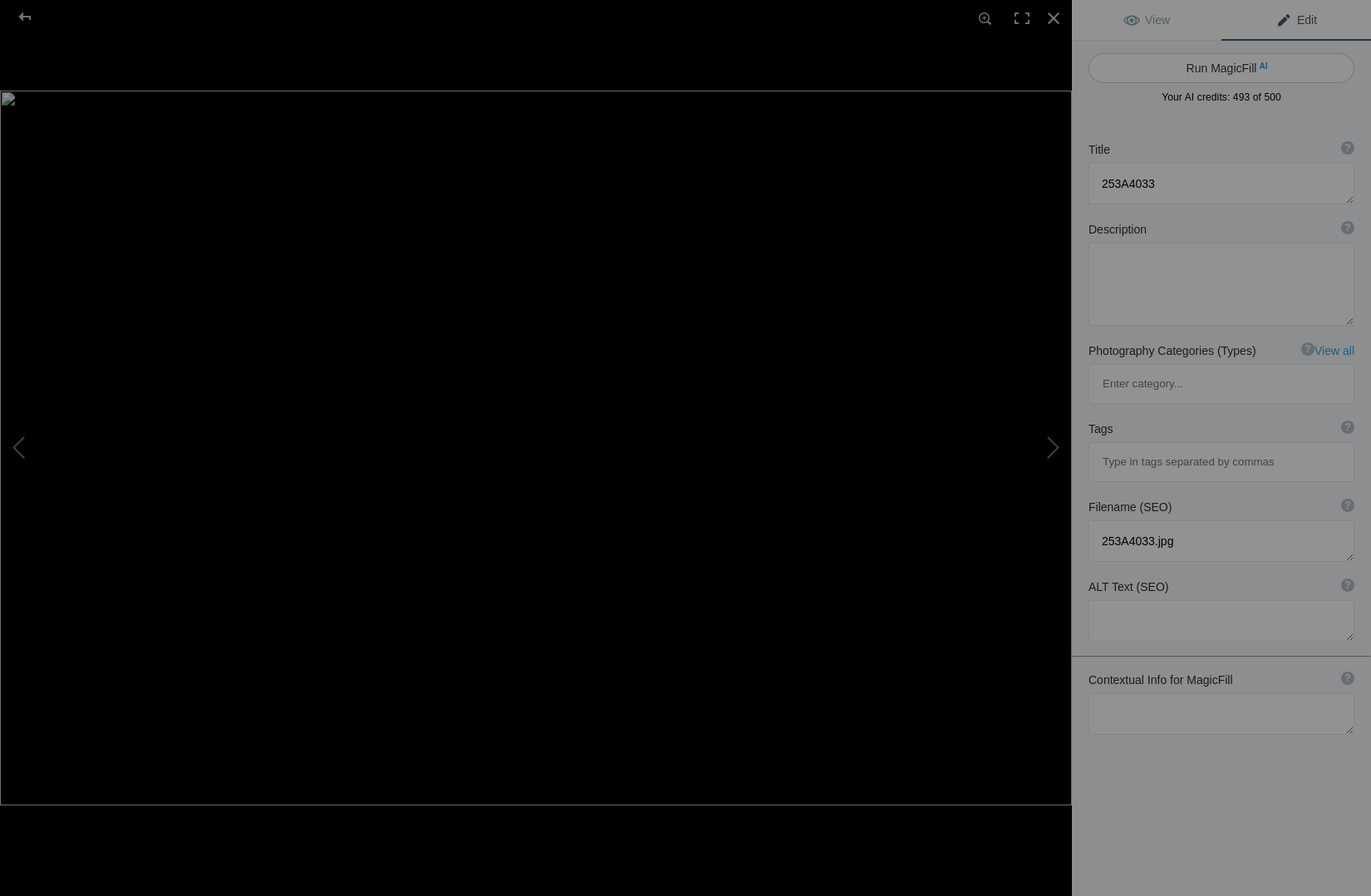
click at [1224, 65] on button "Run MagicFill AI" at bounding box center [1221, 68] width 266 height 30
type textarea "Snowy Owl Perched on a Frosty Post in Winter Landscape"
type textarea "This stunning image captures a majestic snowy owl perched atop a weathered wood…"
type textarea "snowy-owl-perched-winter-landscape.jpg"
type textarea "A snowy owl perched on a wooden post in a snowy landscape, showcasing its beaut…"
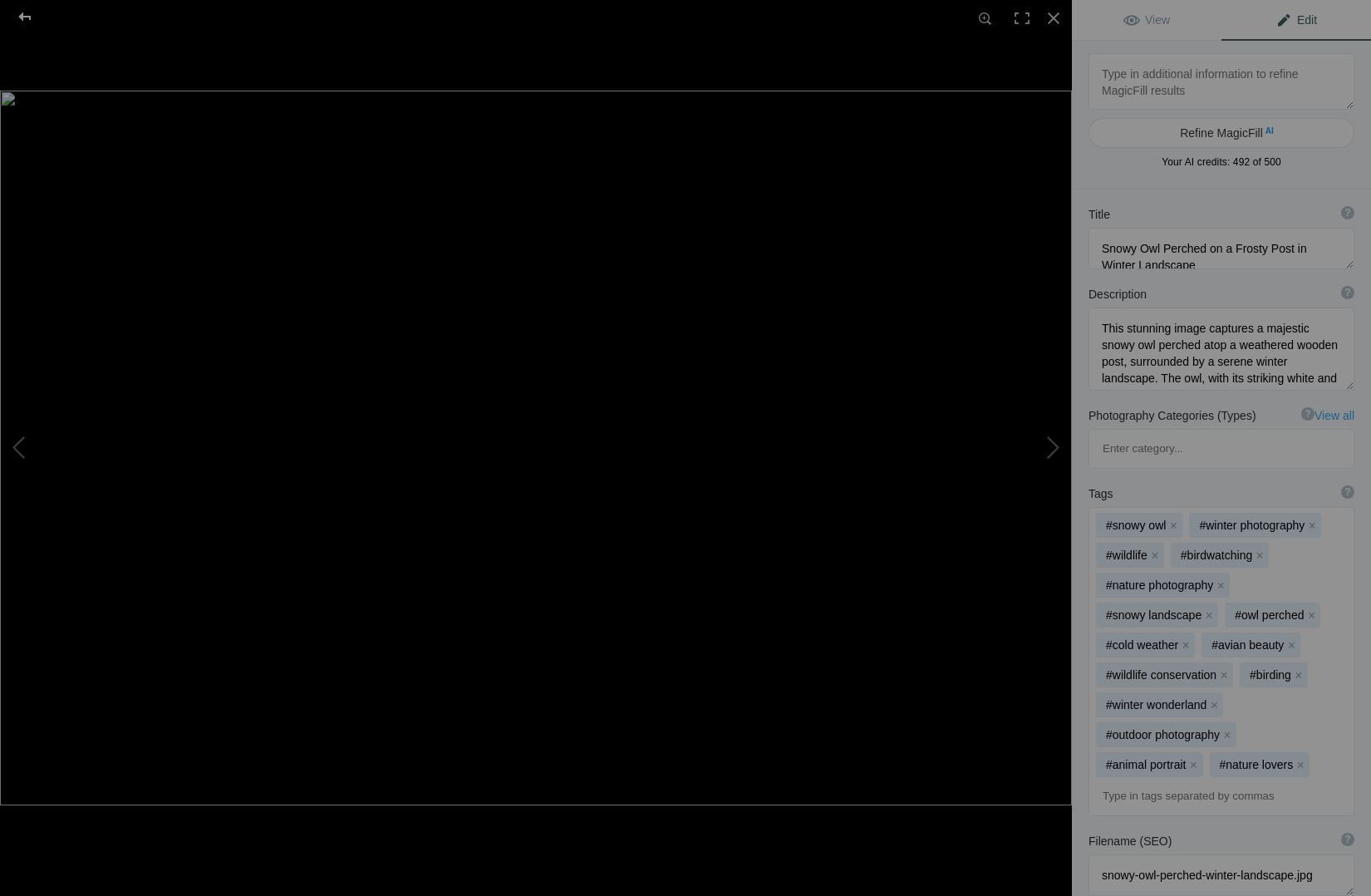
click at [23, 19] on div at bounding box center [25, 16] width 59 height 33
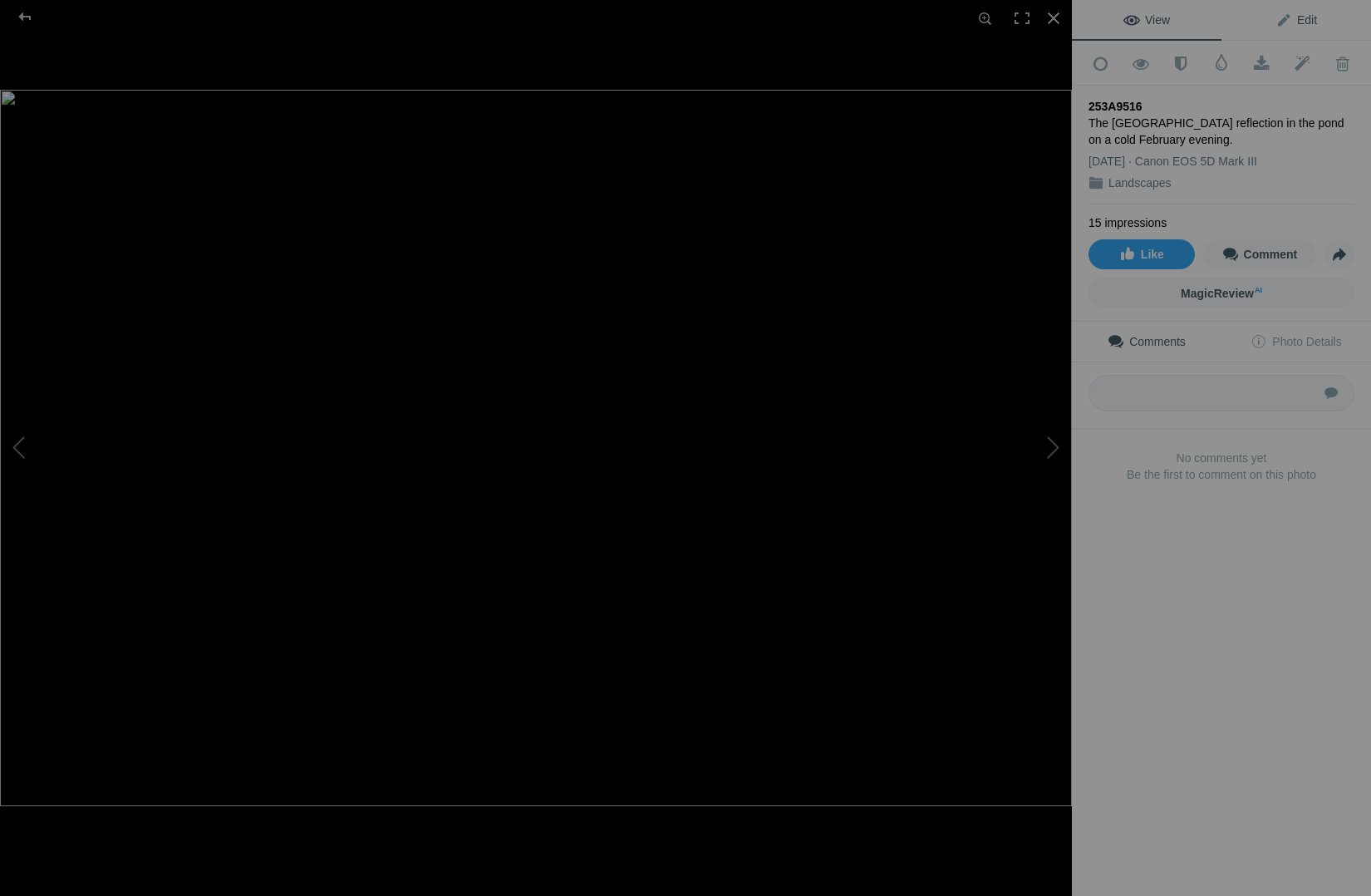
click at [1306, 19] on span "Edit" at bounding box center [1296, 20] width 42 height 14
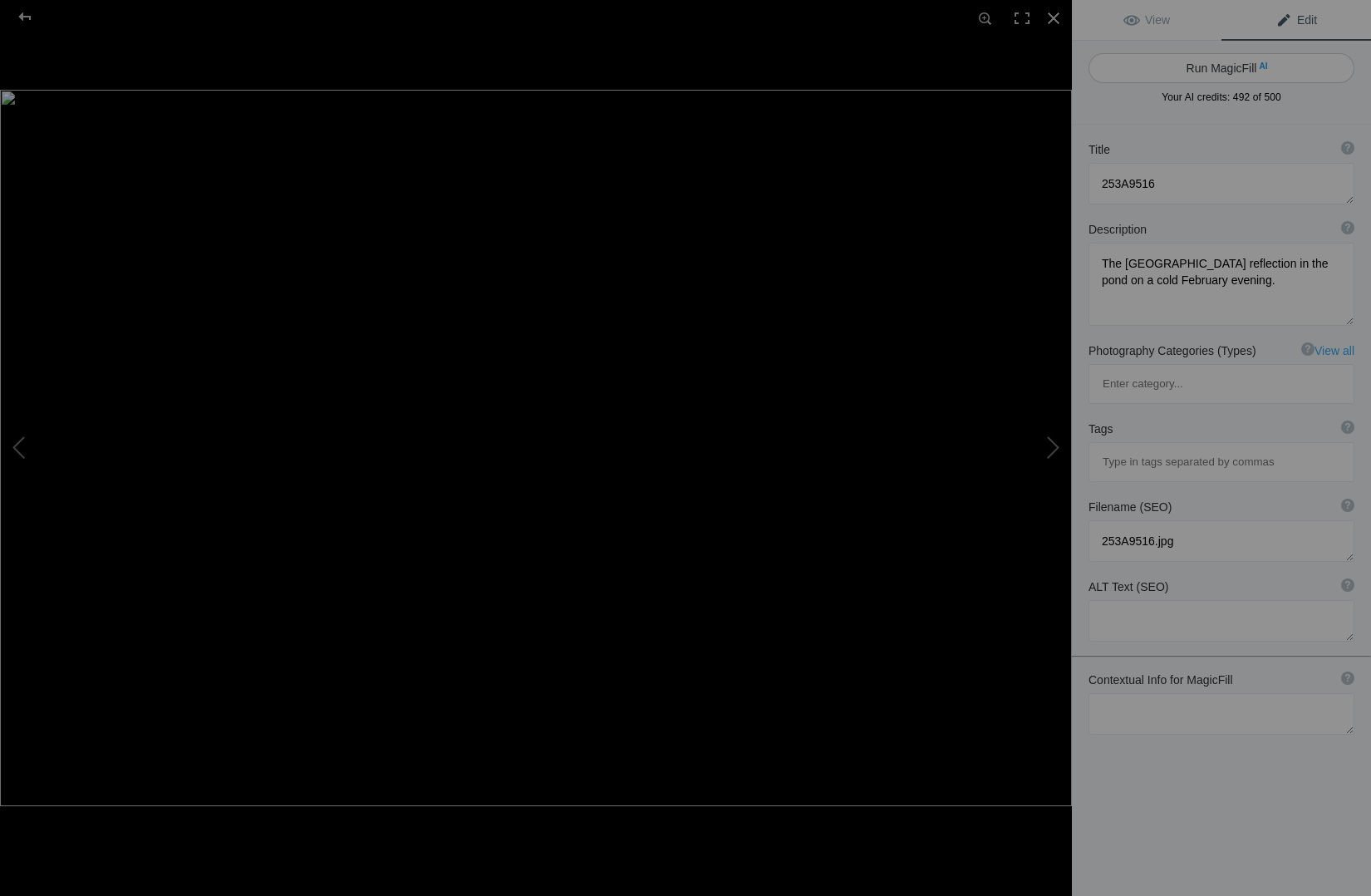
click at [1225, 66] on button "Run MagicFill AI" at bounding box center [1221, 68] width 266 height 30
type textarea "Emerald Lake Lodge Reflection at Dusk in Winter Wonderland"
type textarea "Experience the serene beauty of Emerald Lake Lodge as it reflects in the still …"
type textarea "emerald-lake-lodge-reflection-winter.jpg"
type textarea "Reflection of Emerald Lake Lodge in a pond surrounded by snow-covered trees dur…"
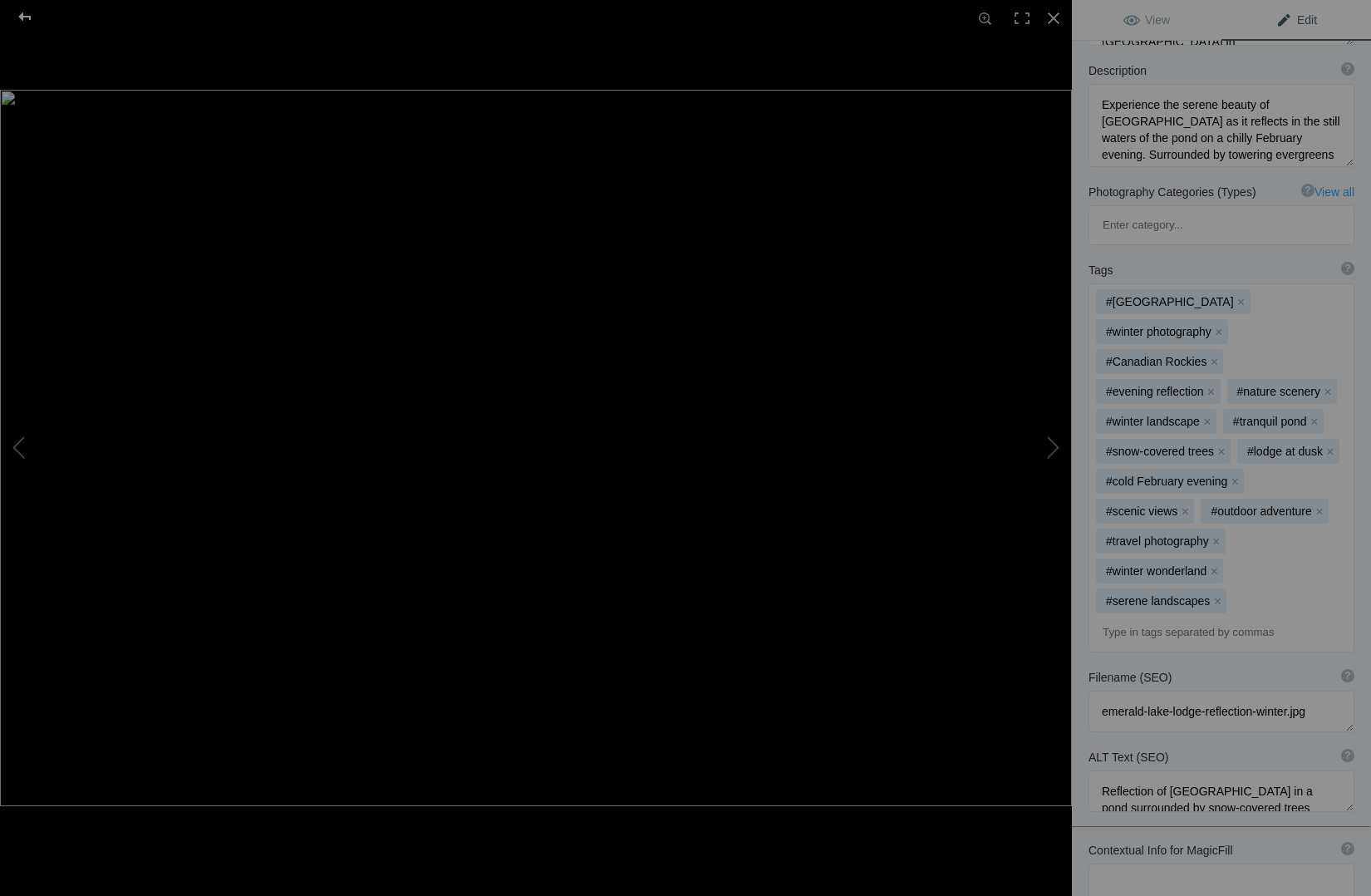
click at [25, 19] on div at bounding box center [25, 16] width 59 height 33
